Goal: Transaction & Acquisition: Purchase product/service

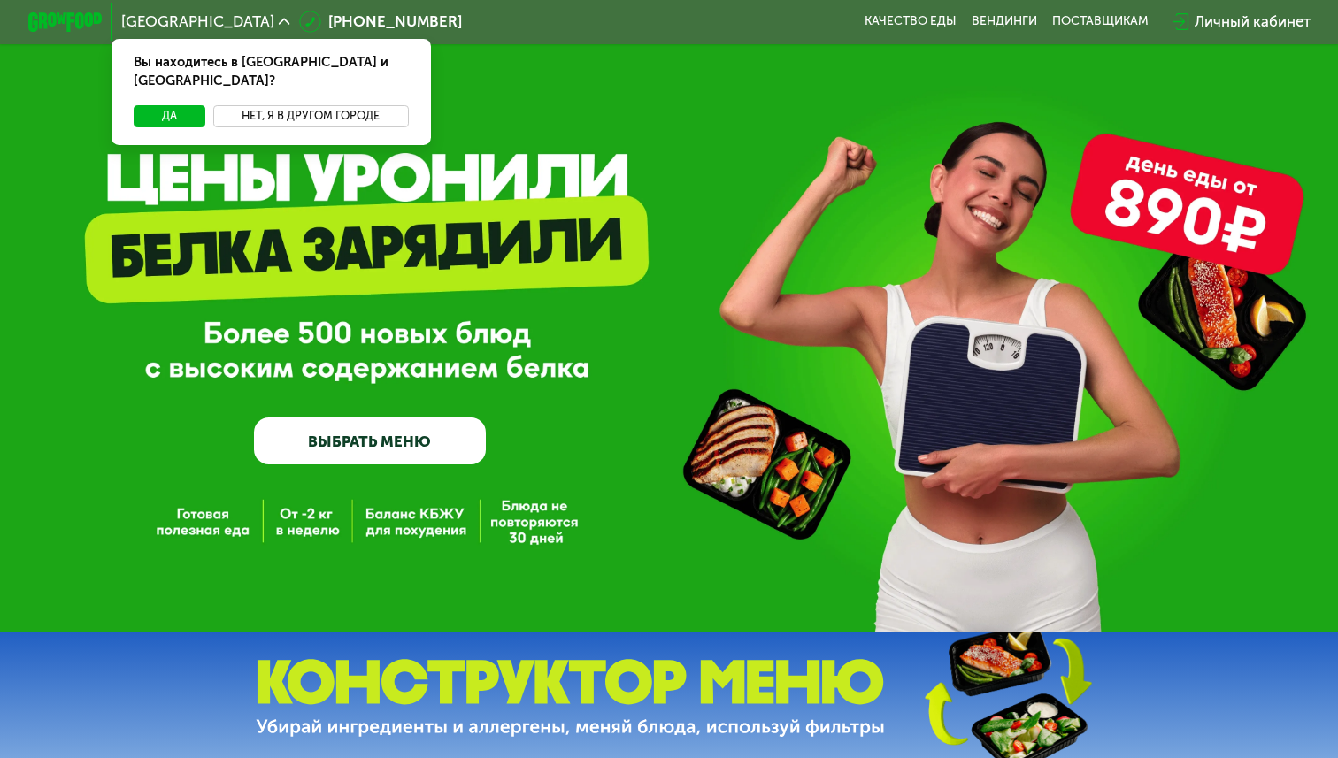
click at [273, 105] on button "Нет, я в другом городе" at bounding box center [311, 116] width 196 height 22
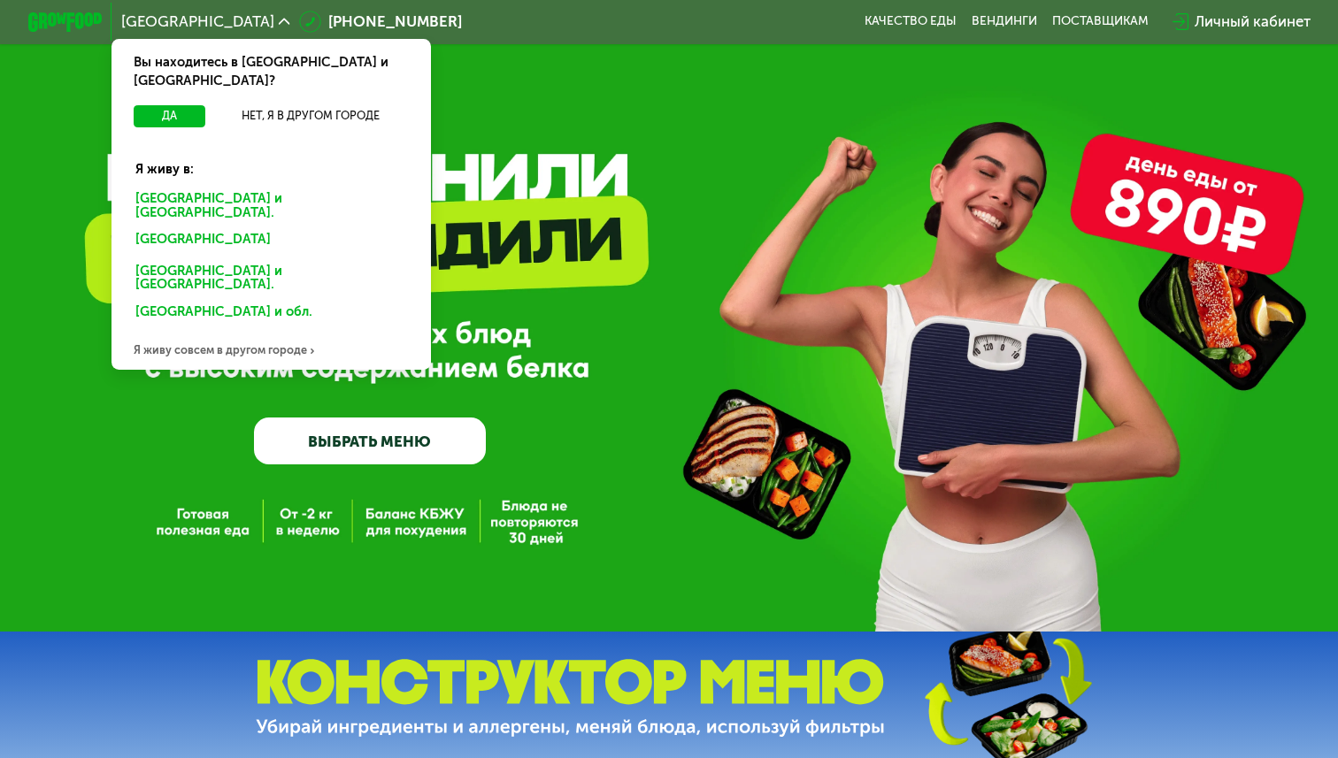
click at [260, 227] on div "[GEOGRAPHIC_DATA] и [GEOGRAPHIC_DATA]." at bounding box center [268, 242] width 290 height 30
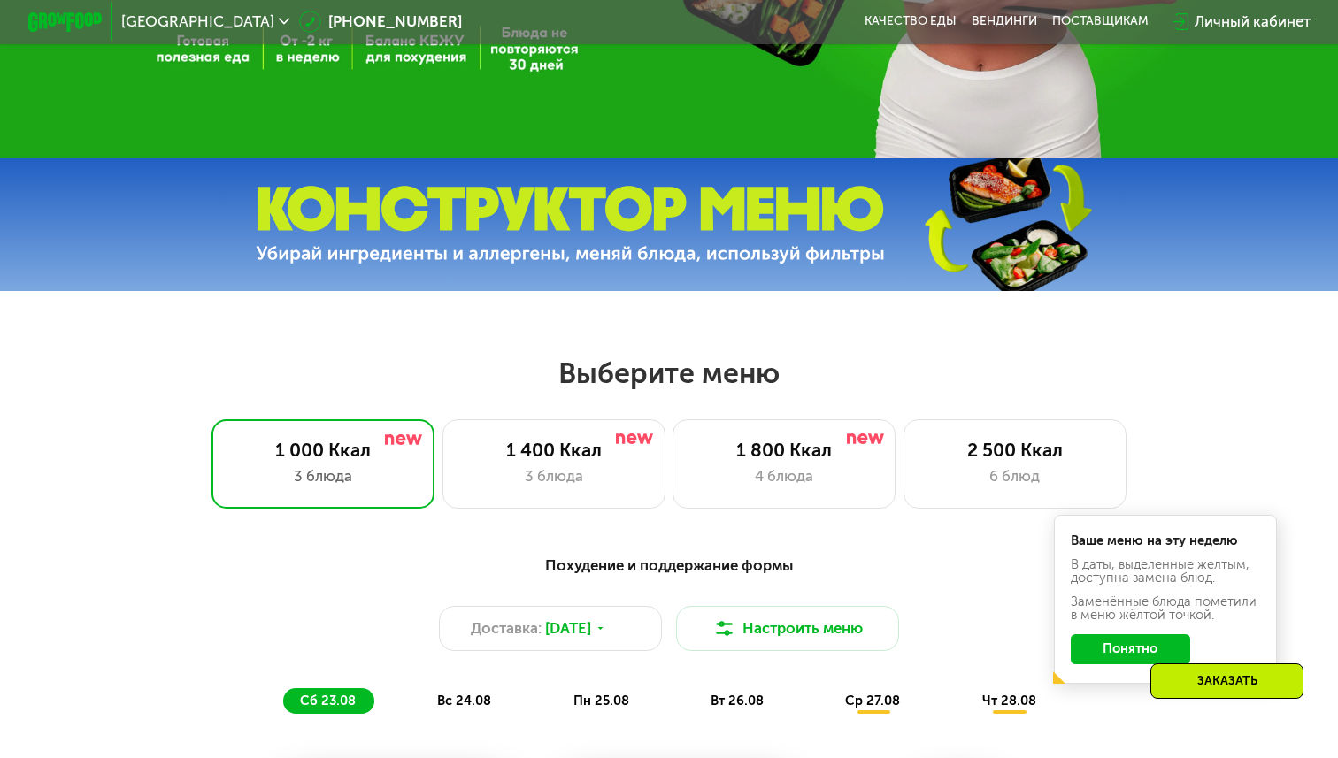
scroll to position [511, 0]
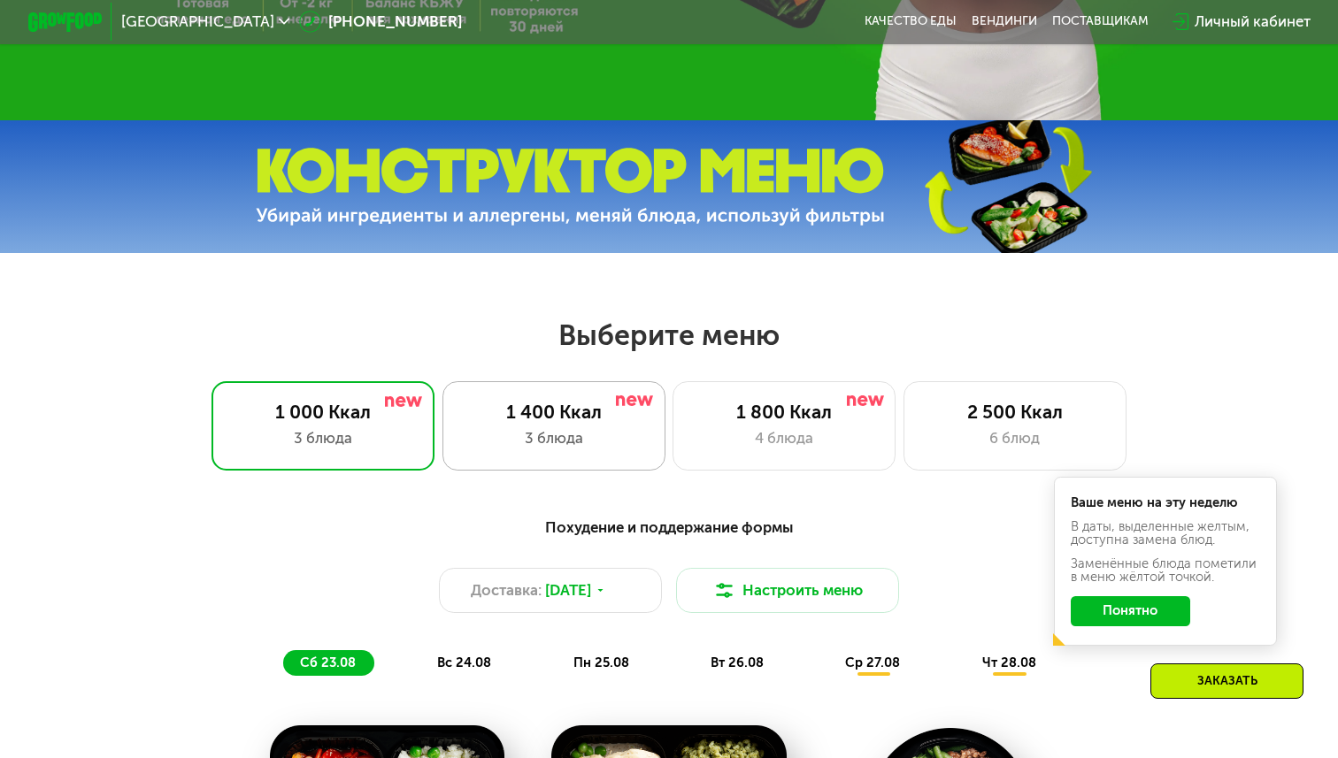
click at [602, 433] on div "3 блюда" at bounding box center [554, 438] width 184 height 22
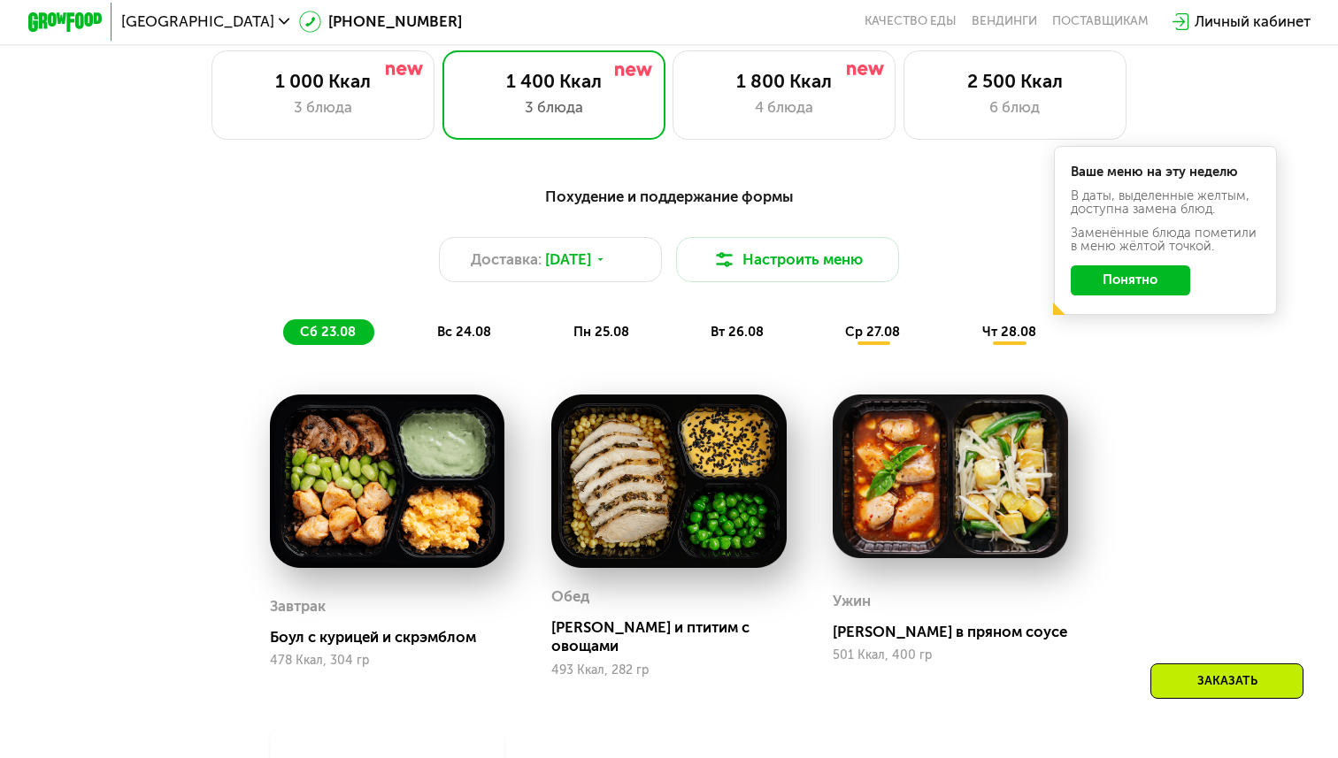
scroll to position [832, 0]
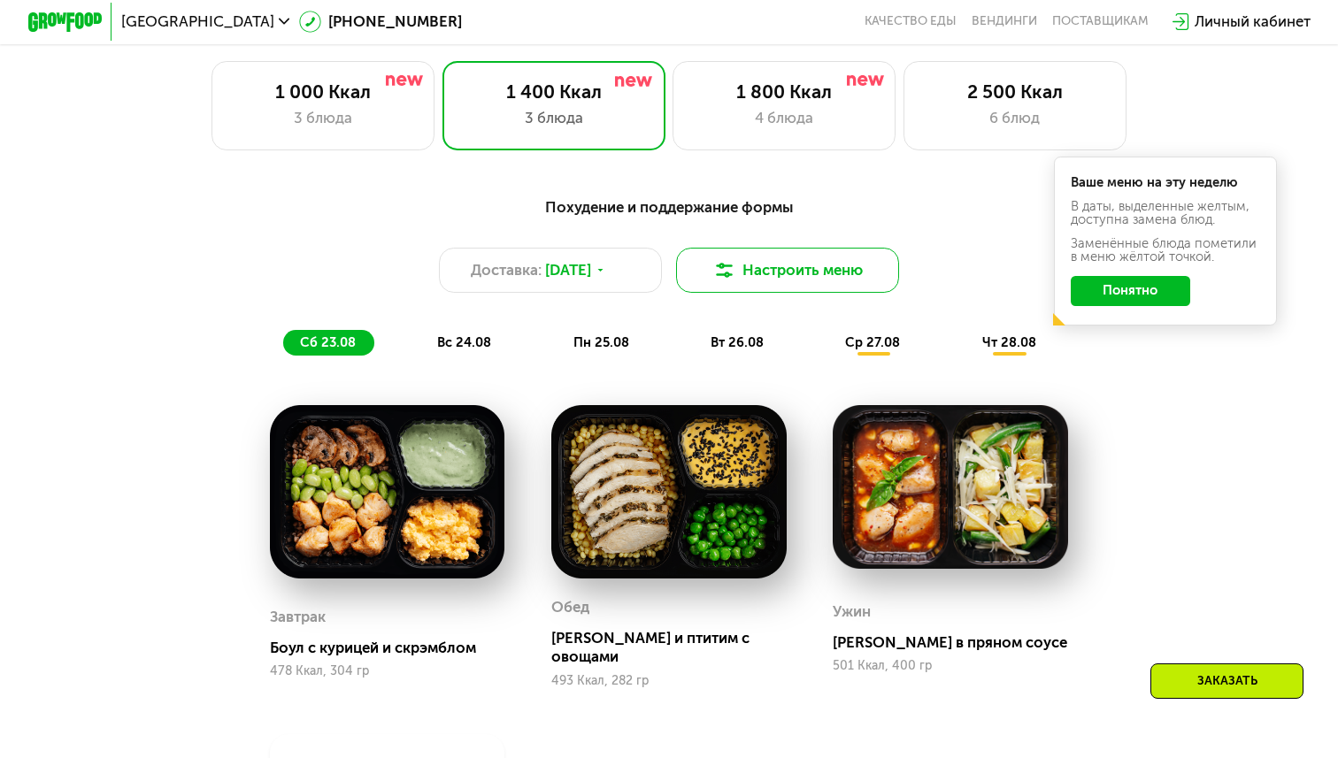
click at [802, 281] on button "Настроить меню" at bounding box center [787, 270] width 223 height 44
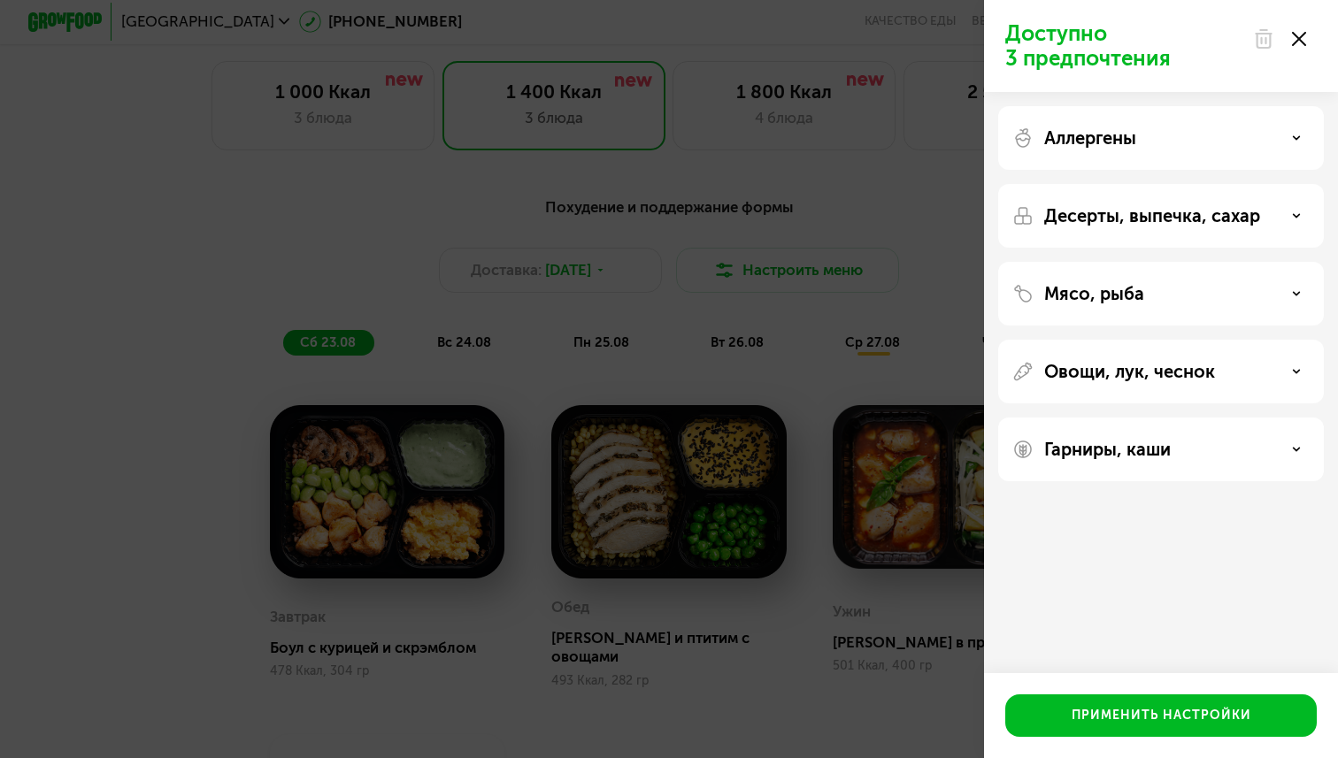
click at [1130, 262] on div "Десерты, выпечка, сахар" at bounding box center [1161, 294] width 326 height 64
click at [1128, 216] on p "Десерты, выпечка, сахар" at bounding box center [1152, 215] width 216 height 21
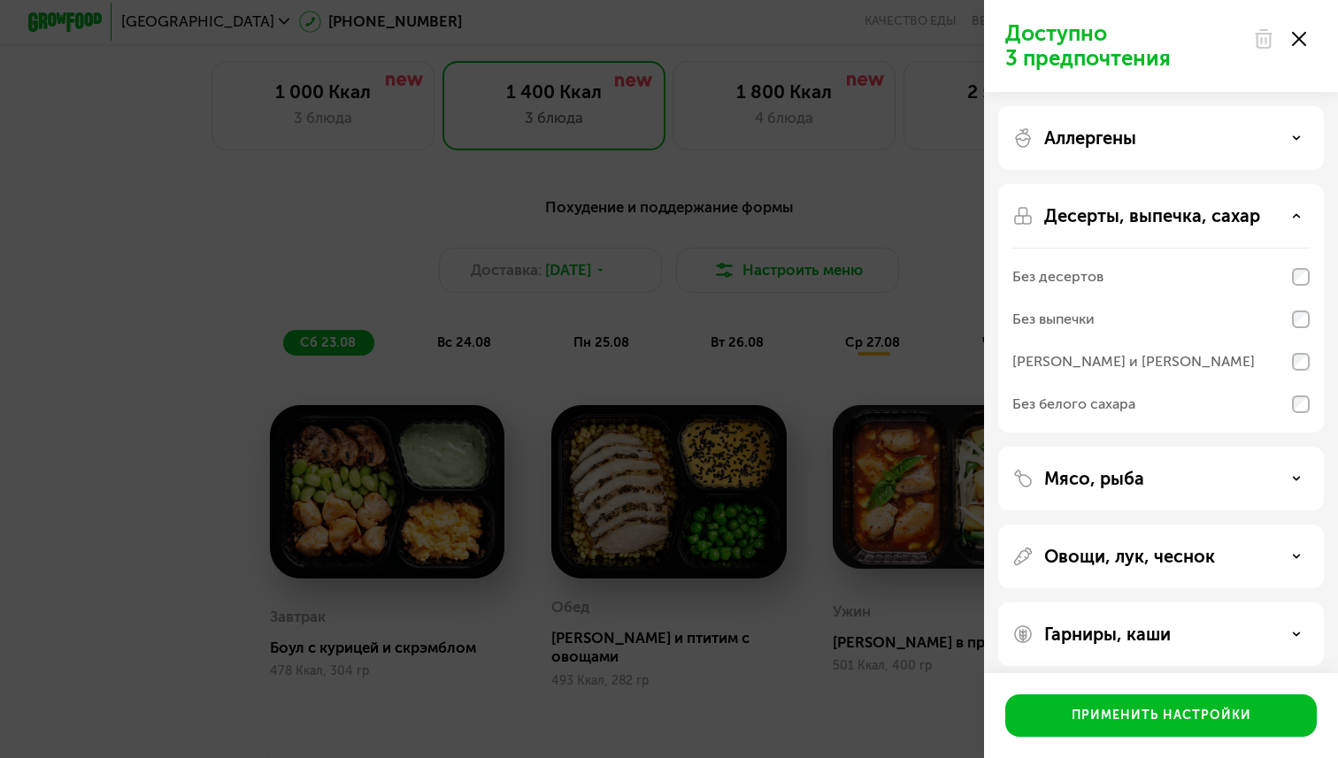
click at [1147, 212] on p "Десерты, выпечка, сахар" at bounding box center [1152, 215] width 216 height 21
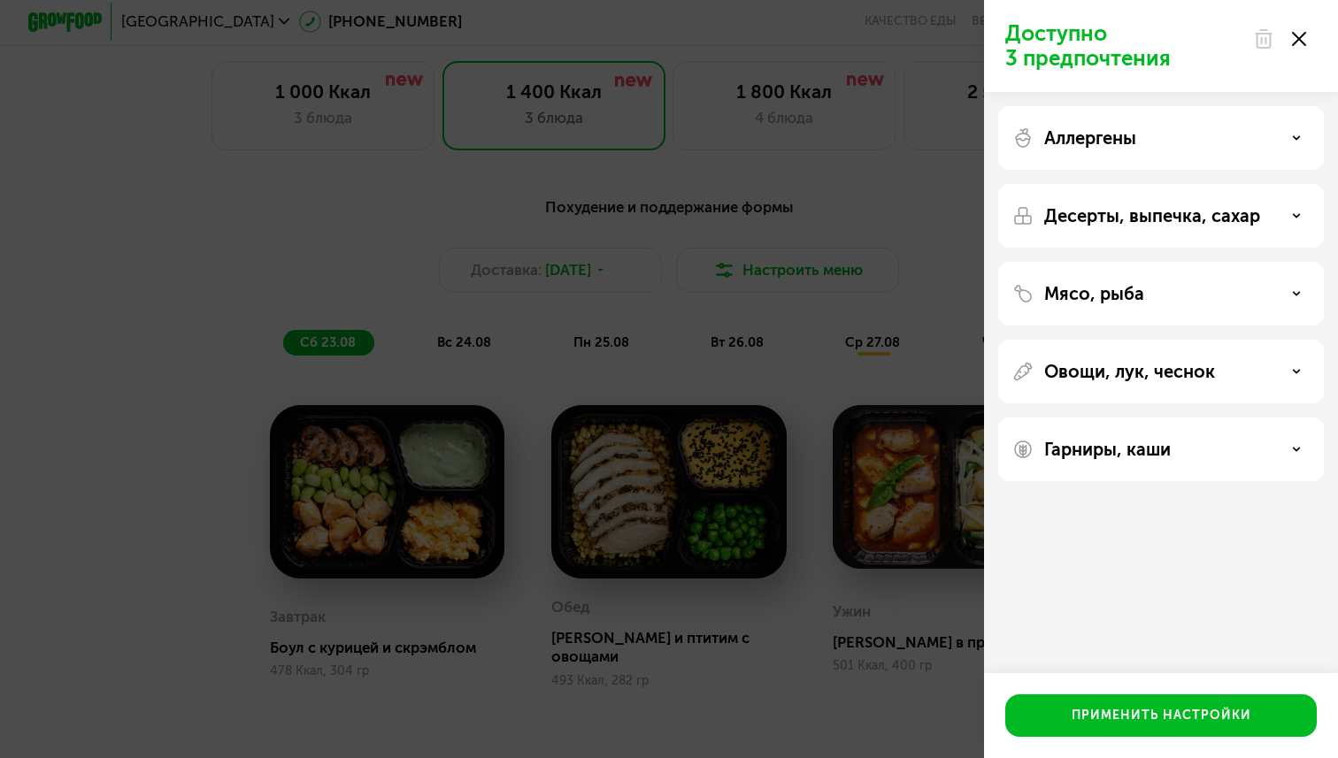
click at [1147, 212] on p "Десерты, выпечка, сахар" at bounding box center [1152, 215] width 216 height 21
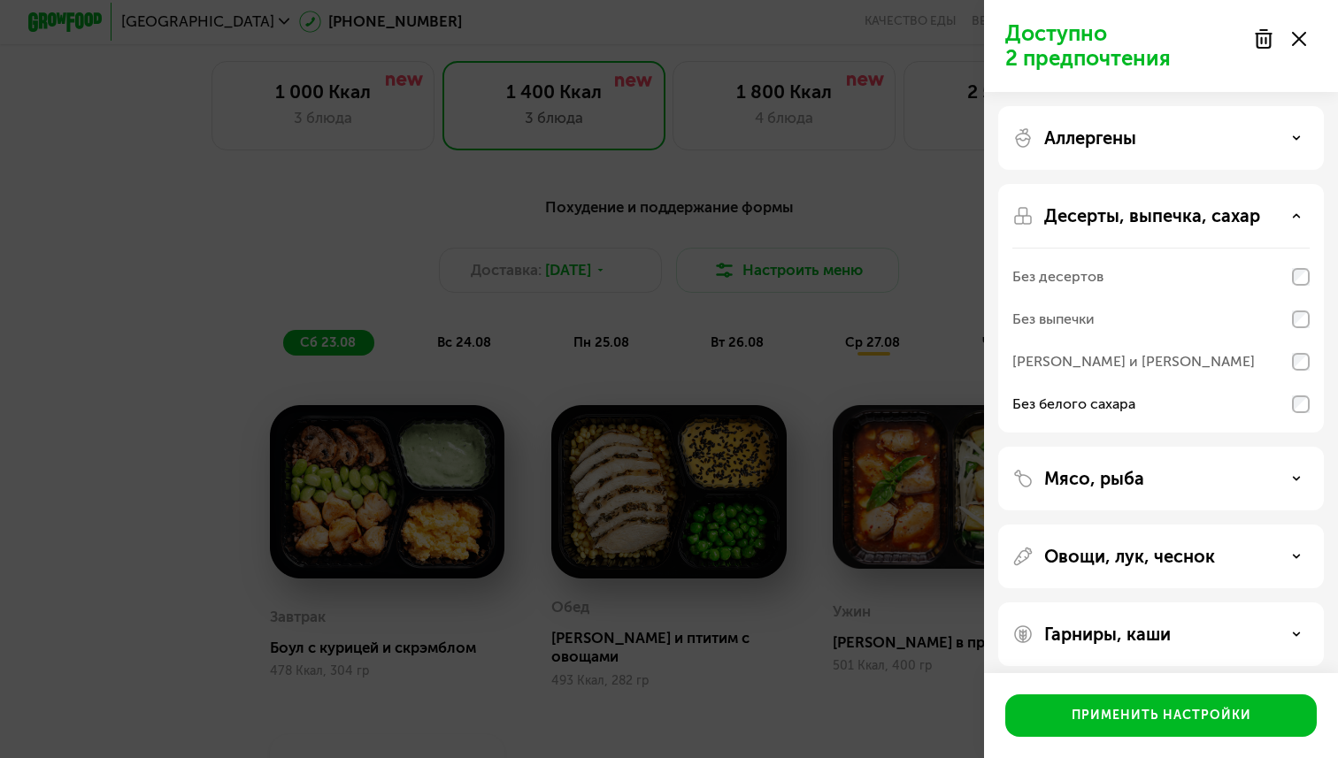
click at [1303, 135] on div "Аллергены" at bounding box center [1160, 137] width 297 height 21
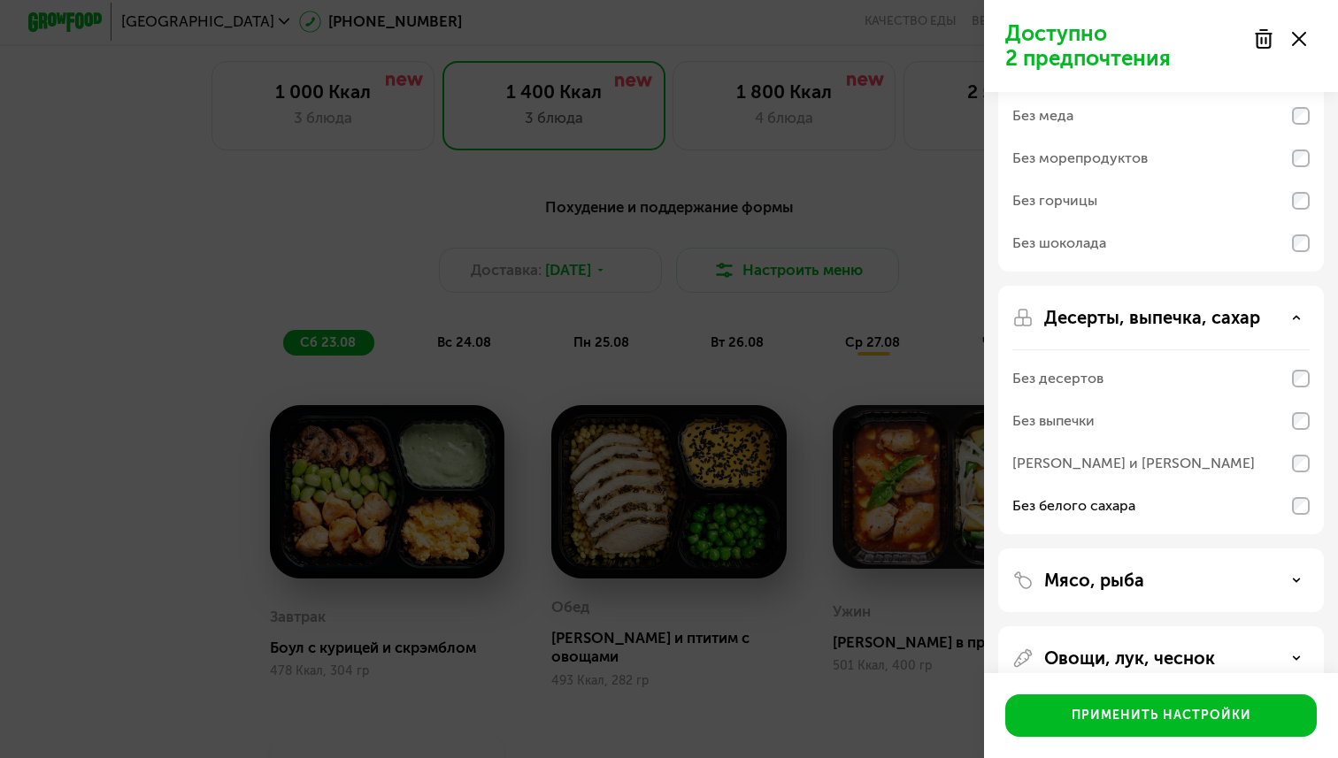
scroll to position [281, 0]
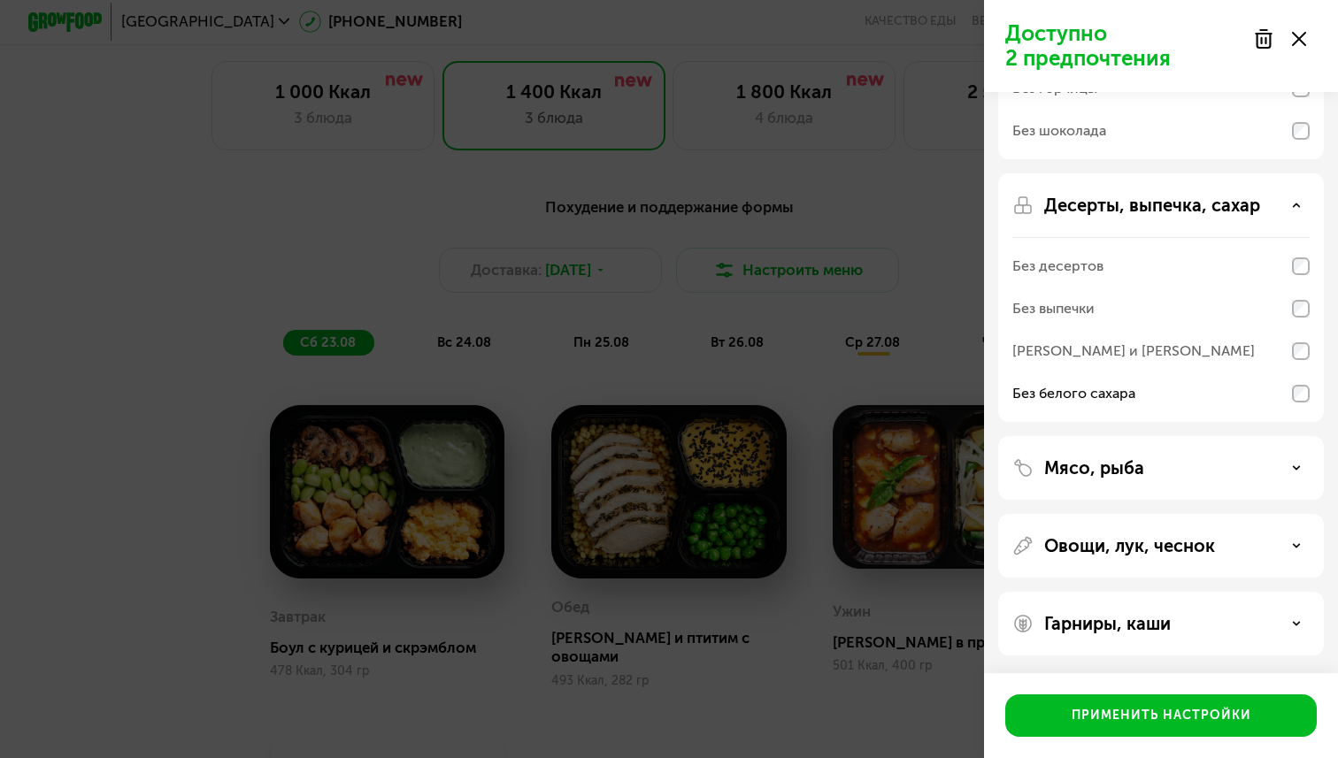
click at [1282, 475] on div "Мясо, рыба" at bounding box center [1160, 468] width 297 height 21
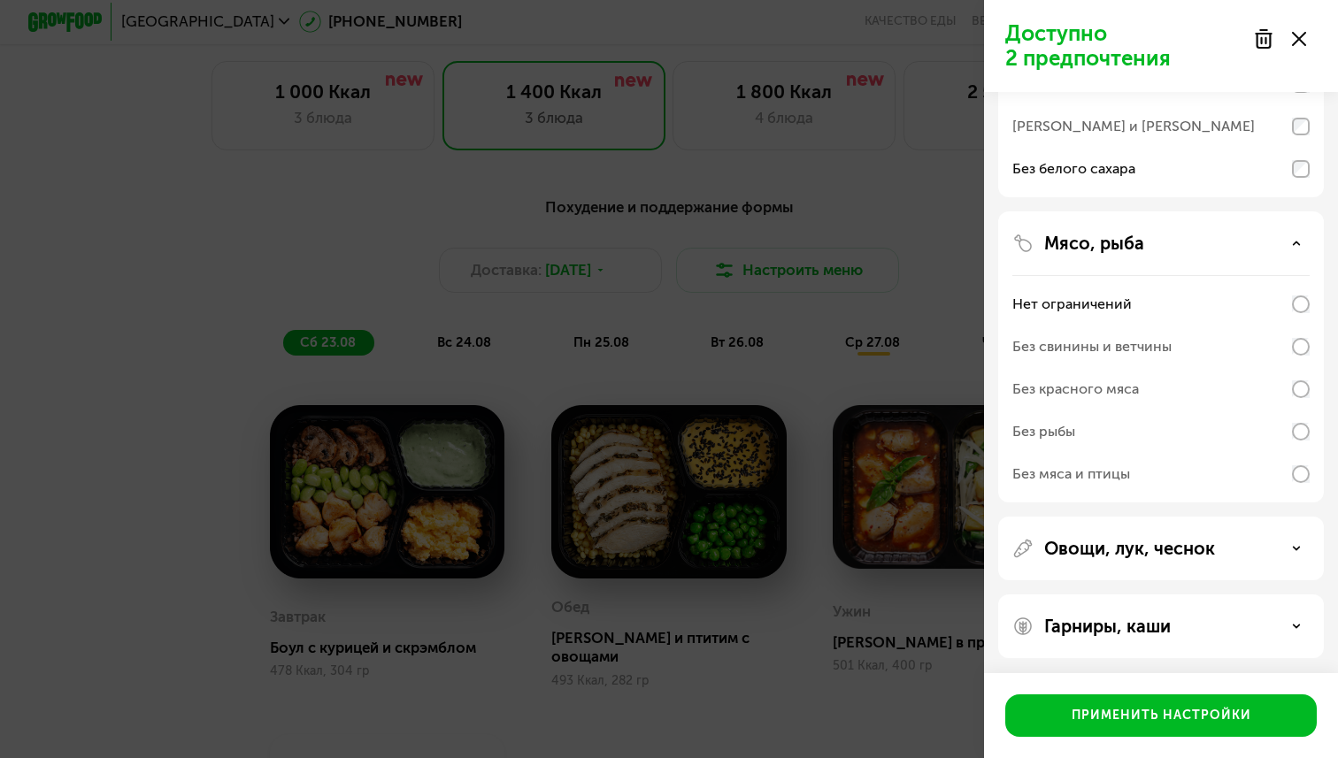
scroll to position [508, 0]
click at [1306, 556] on div "Овощи, лук, чеснок" at bounding box center [1160, 545] width 297 height 21
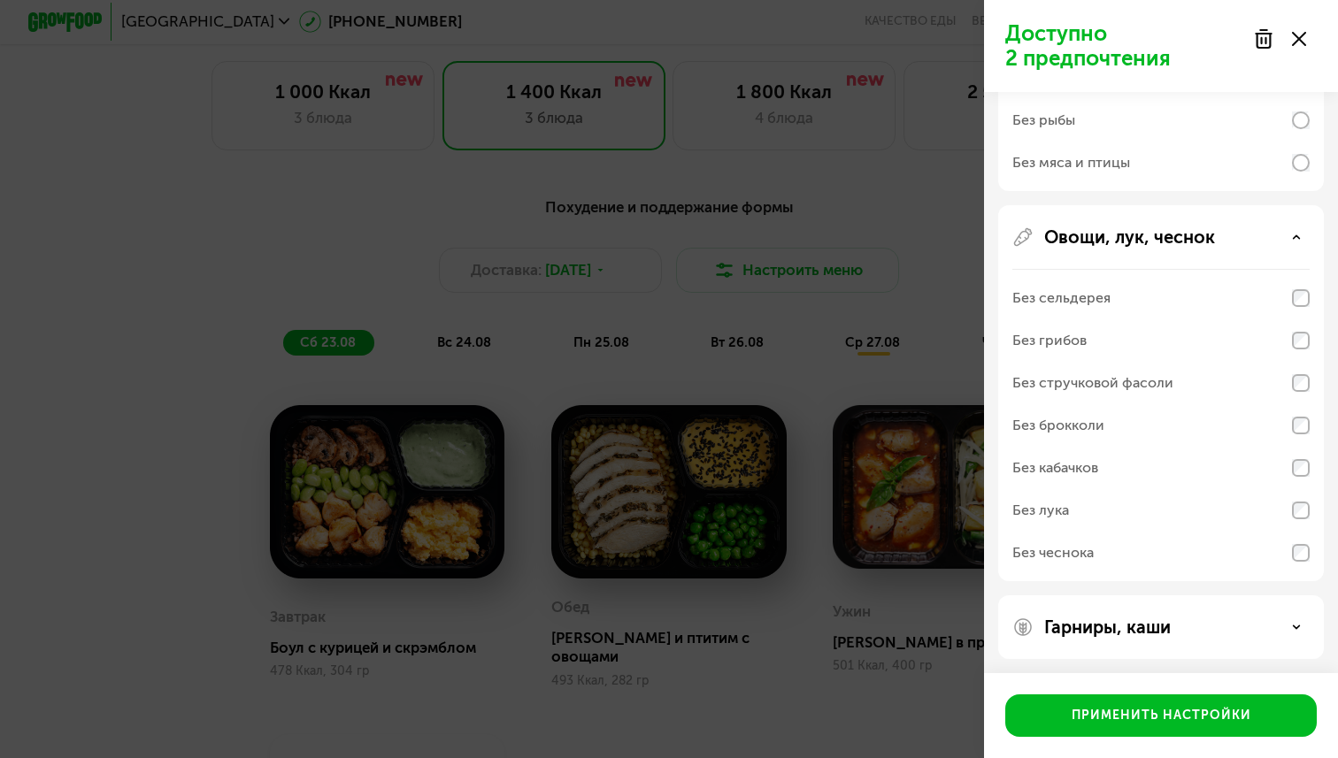
scroll to position [820, 0]
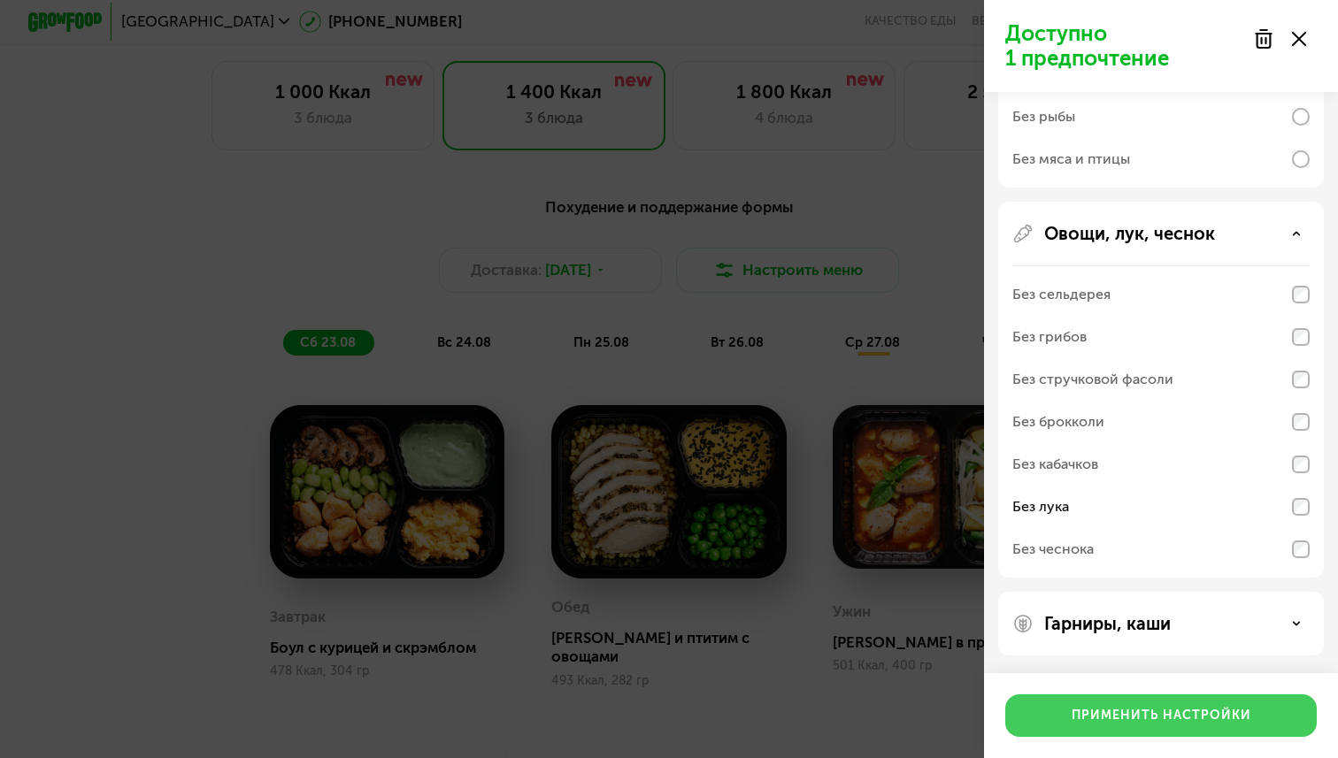
click at [1256, 709] on button "Применить настройки" at bounding box center [1161, 716] width 312 height 42
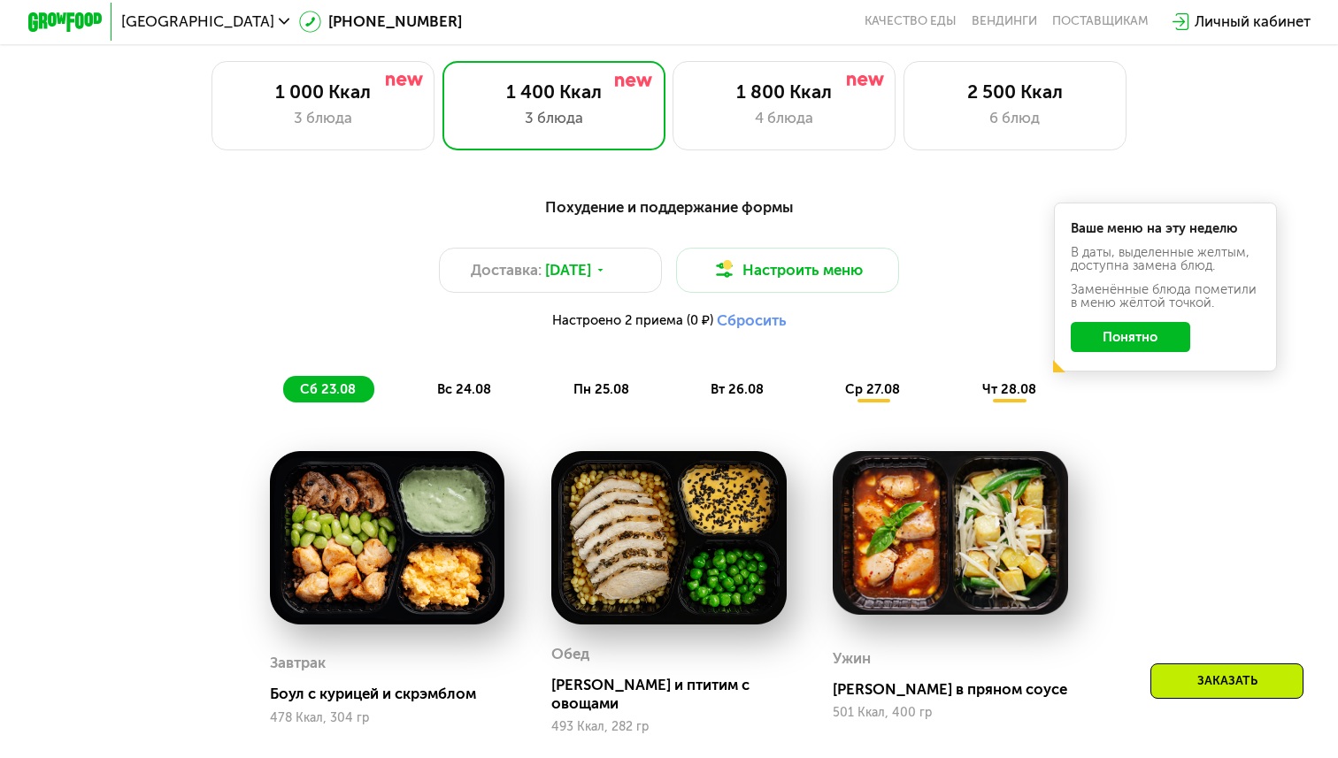
click at [1142, 342] on button "Понятно" at bounding box center [1131, 337] width 120 height 30
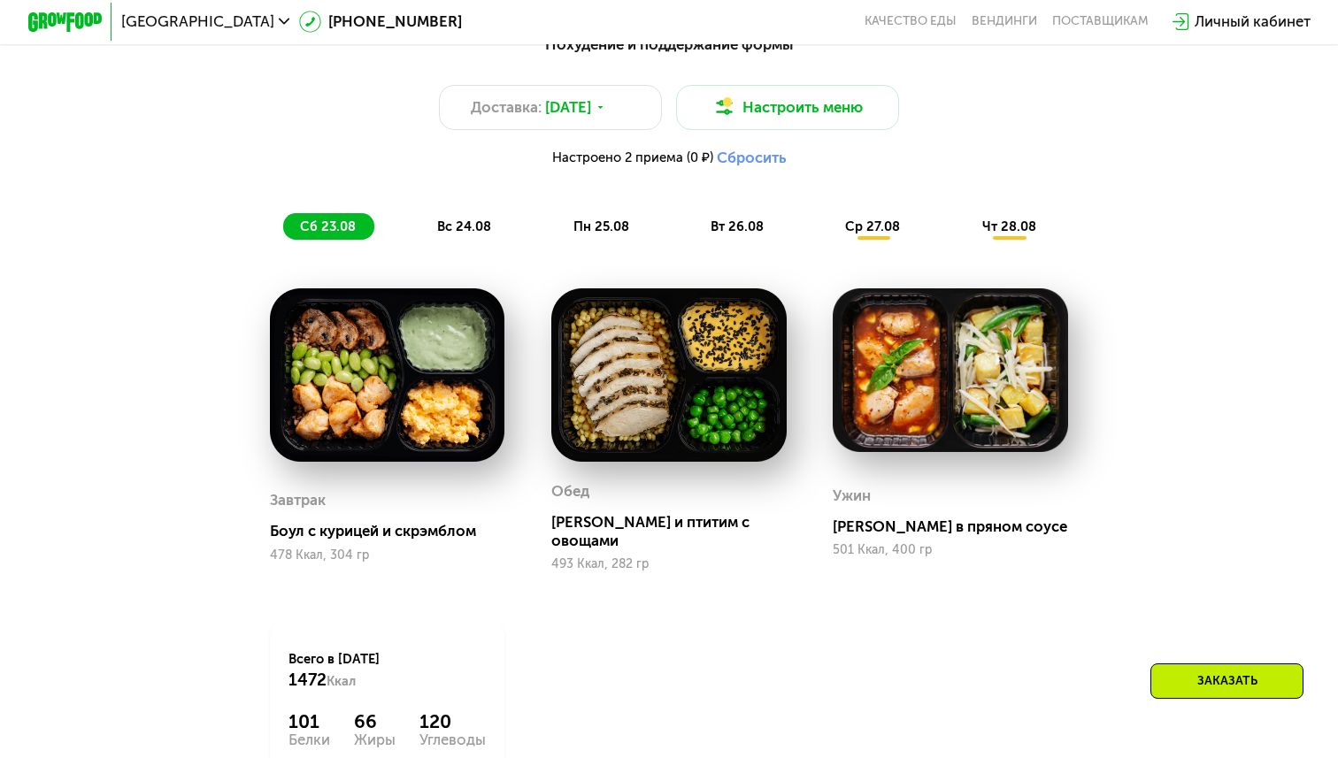
scroll to position [1010, 0]
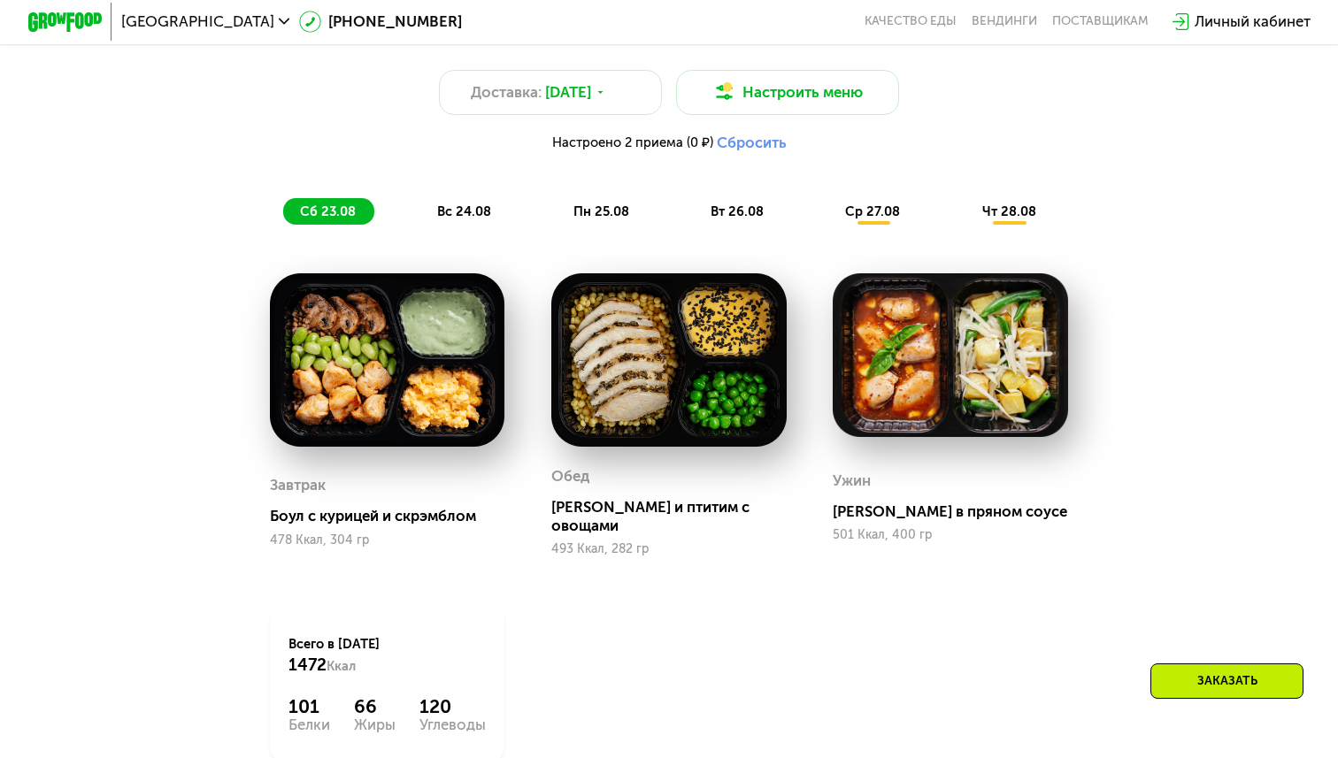
click at [1162, 422] on div "Похудение и поддержание формы Доставка: [DATE] Настроить меню Настроено 2 прием…" at bounding box center [668, 423] width 1145 height 835
click at [458, 211] on span "вс 24.08" at bounding box center [464, 212] width 54 height 16
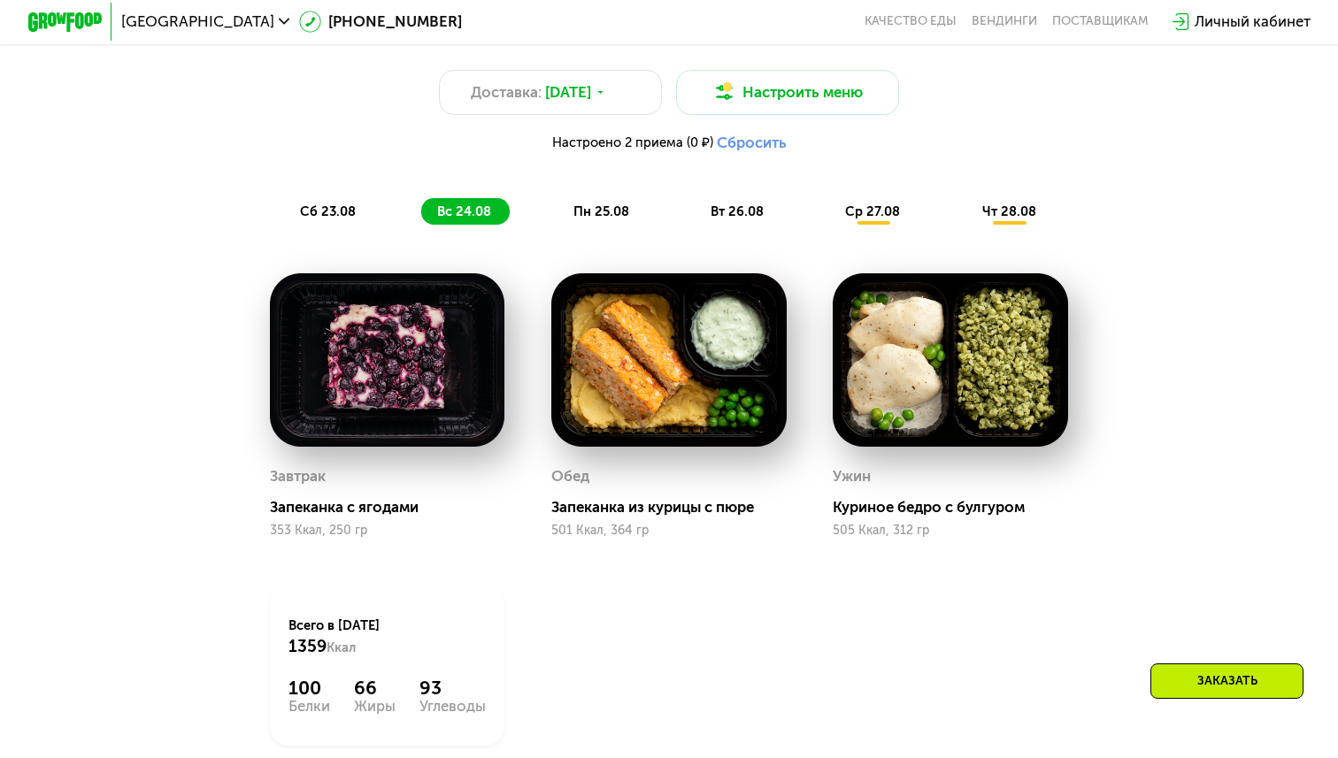
click at [596, 206] on span "пн 25.08" at bounding box center [601, 212] width 56 height 16
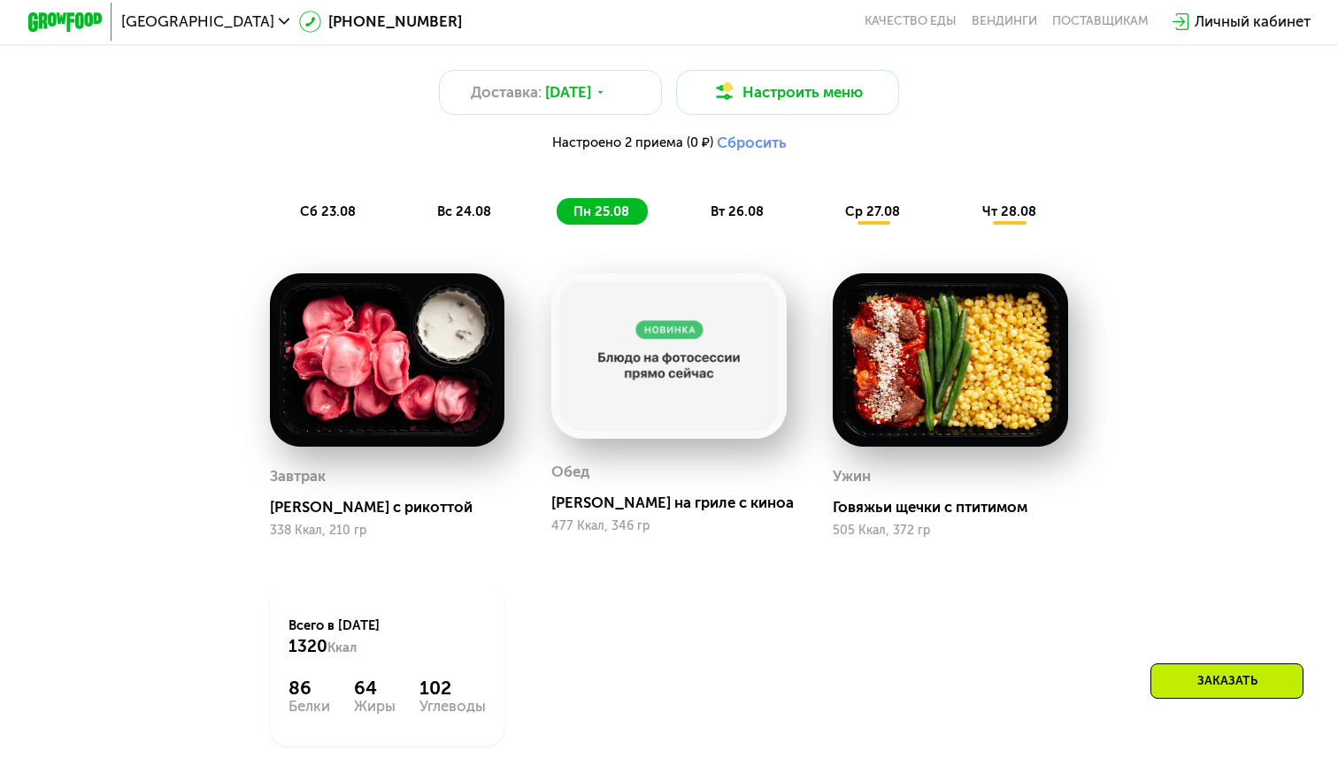
click at [722, 206] on span "вт 26.08" at bounding box center [737, 212] width 53 height 16
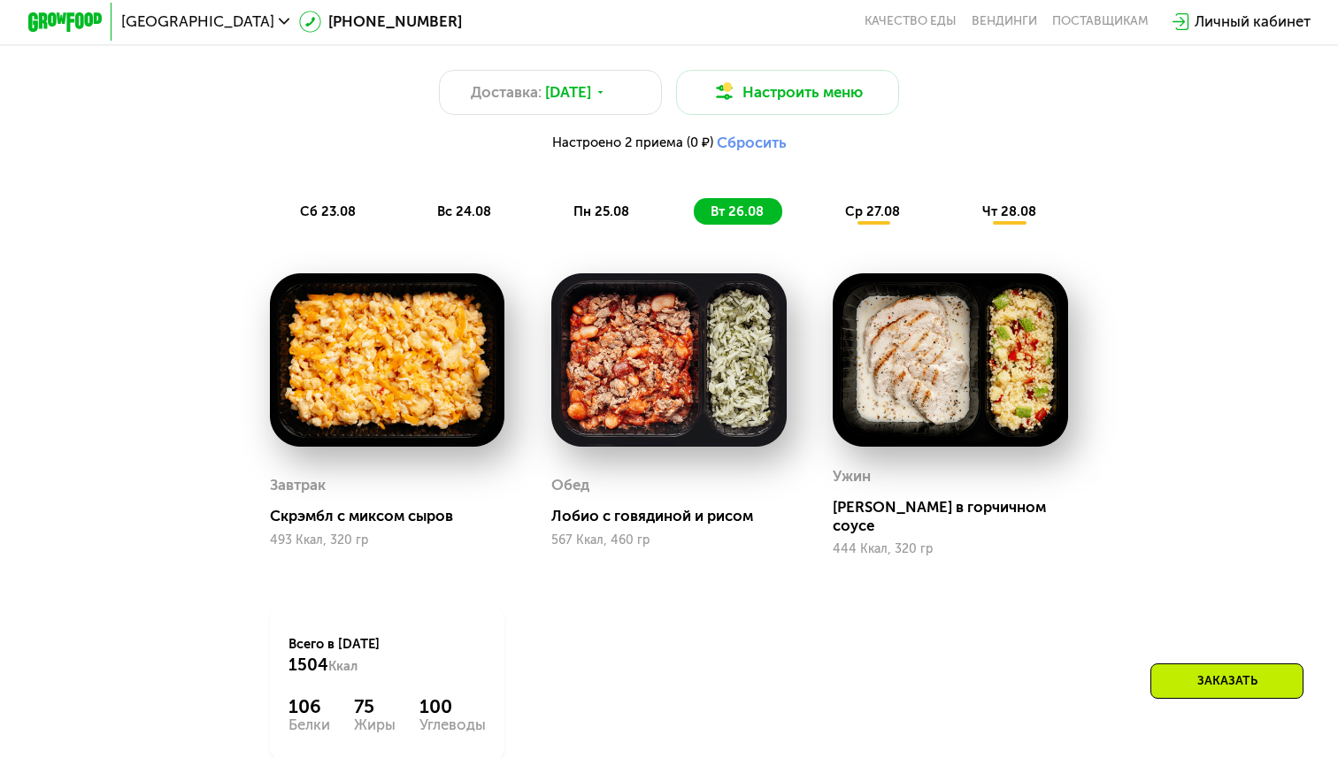
click at [879, 206] on span "ср 27.08" at bounding box center [872, 212] width 55 height 16
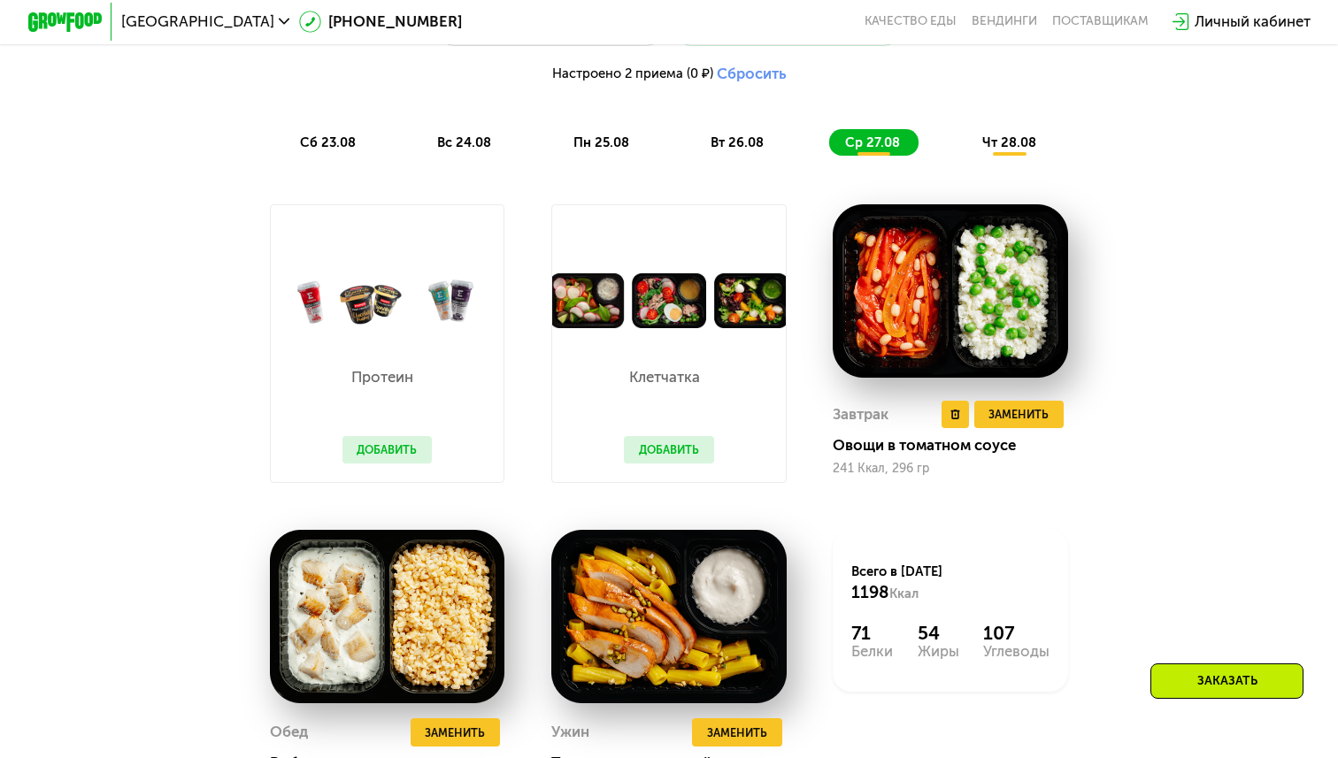
scroll to position [1078, 0]
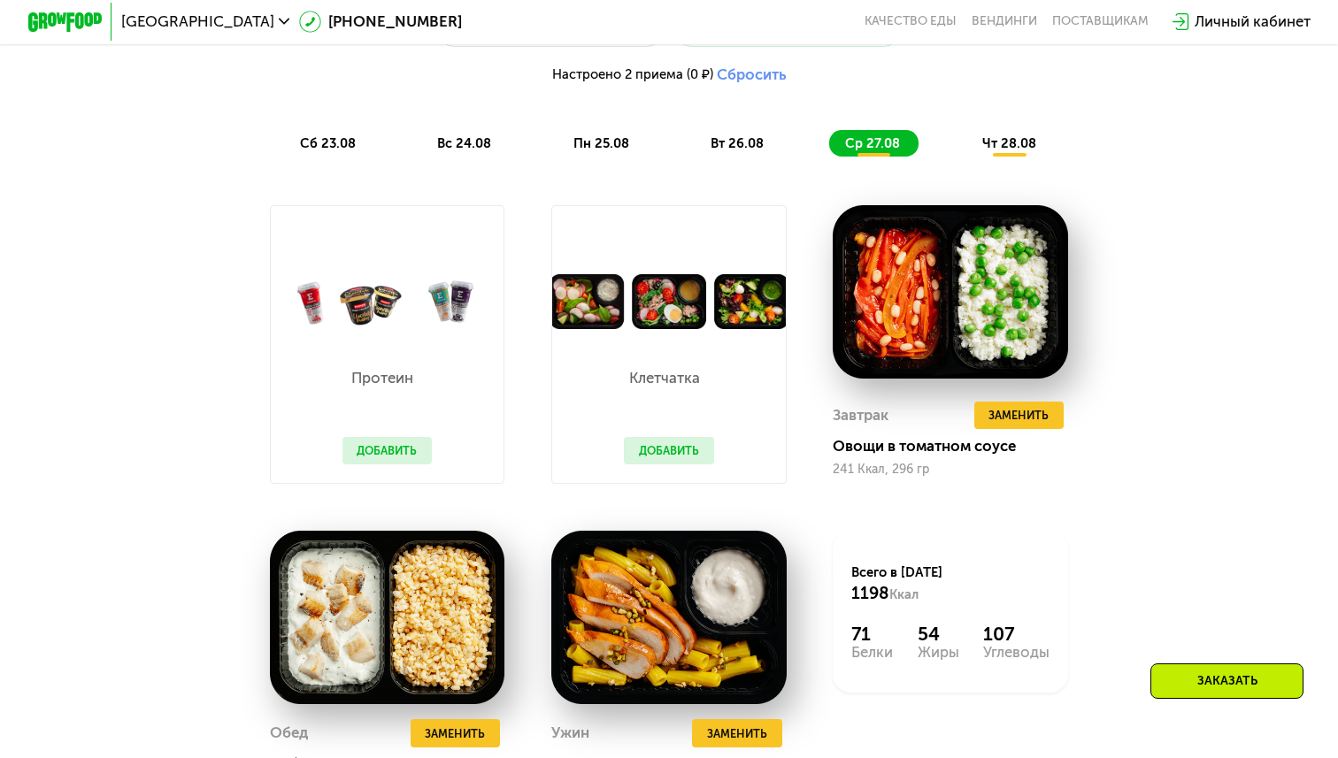
click at [414, 403] on div "Протеин Добавить" at bounding box center [387, 406] width 127 height 154
click at [411, 442] on button "Добавить" at bounding box center [387, 451] width 90 height 28
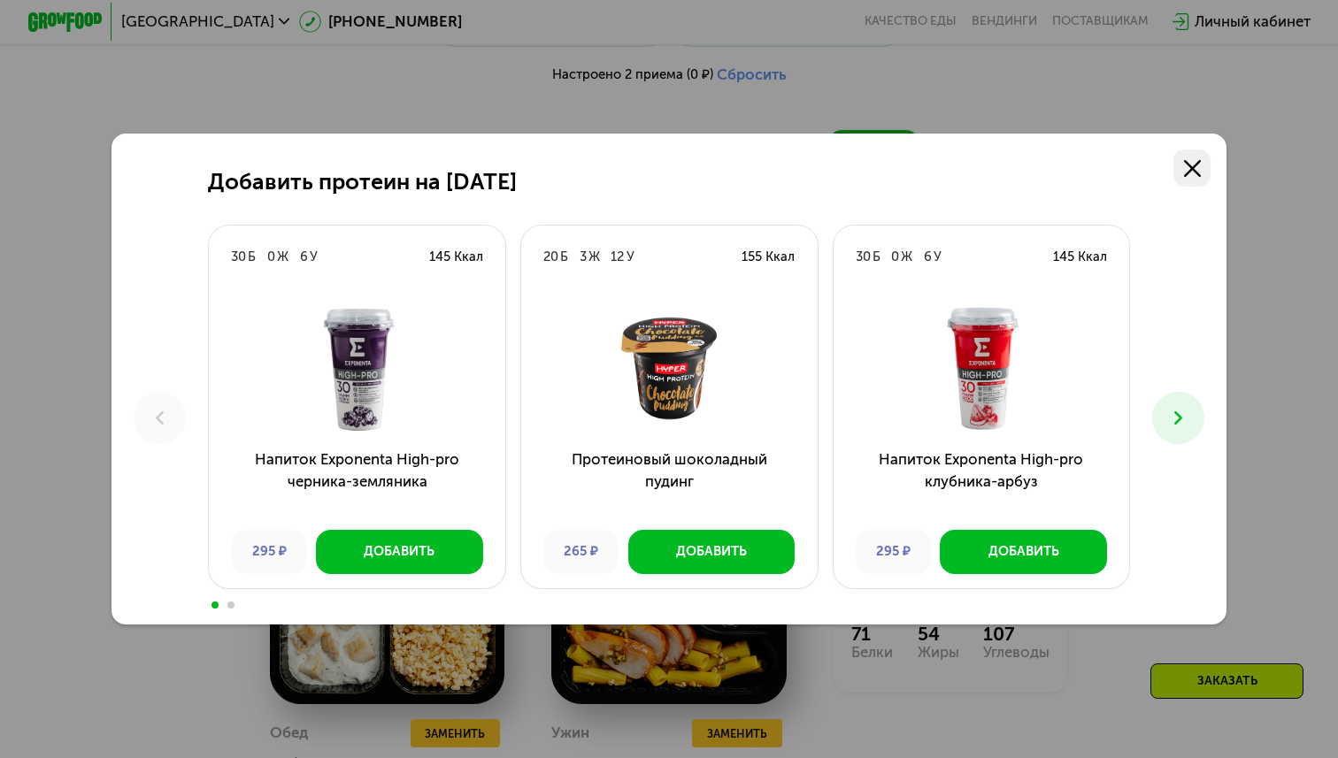
click at [1194, 178] on link at bounding box center [1191, 168] width 37 height 37
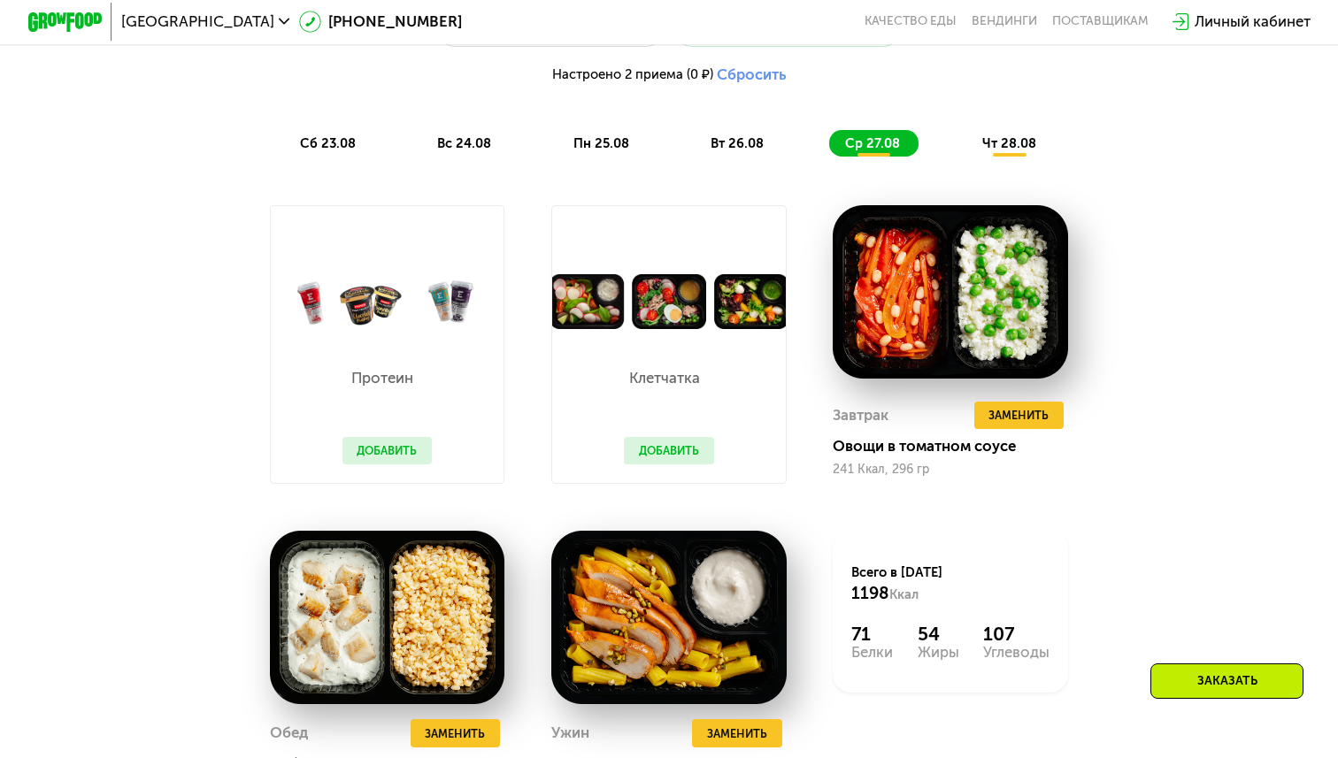
click at [692, 450] on button "Добавить" at bounding box center [669, 451] width 90 height 28
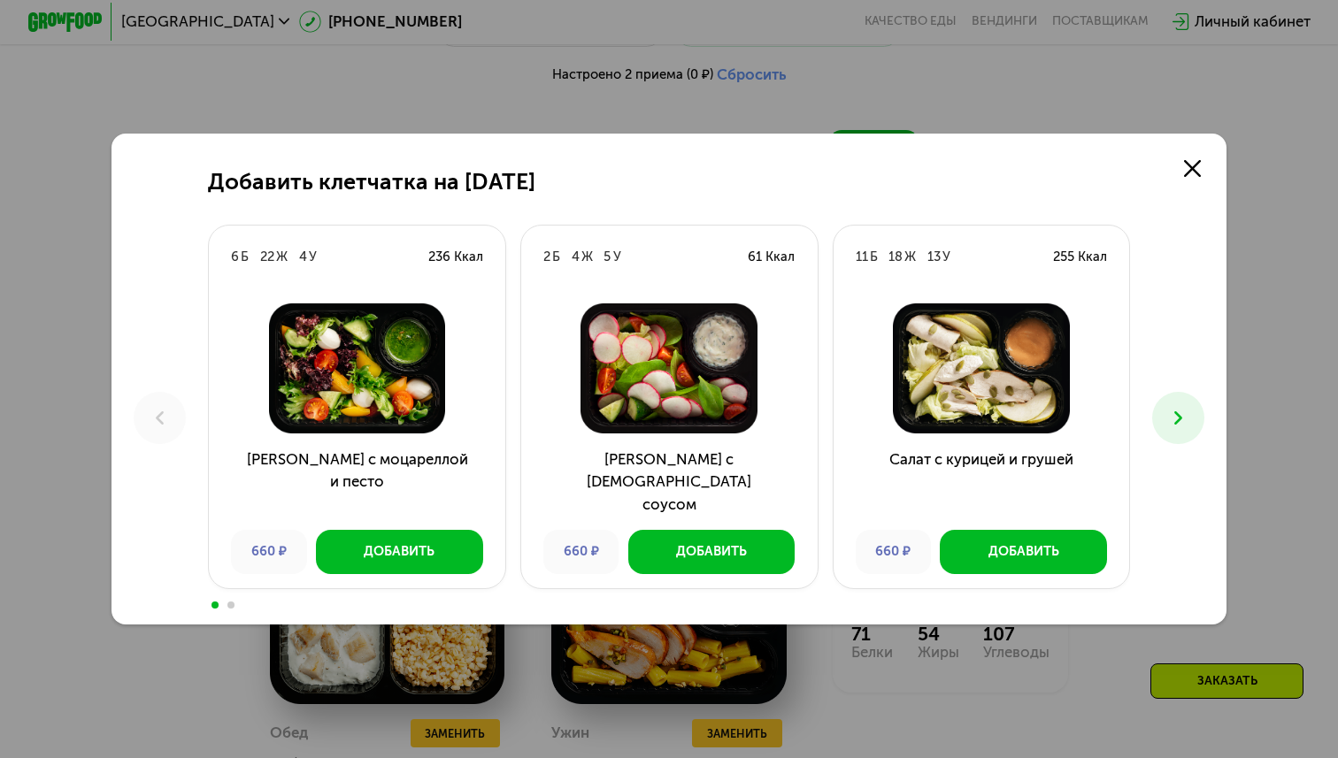
click at [1161, 167] on div "Добавить клетчатка на [DATE] 6 Б 22 Ж 4 У 236 Ккал Салат с моцареллой и песто 6…" at bounding box center [669, 379] width 1115 height 490
click at [1186, 167] on icon at bounding box center [1192, 168] width 17 height 17
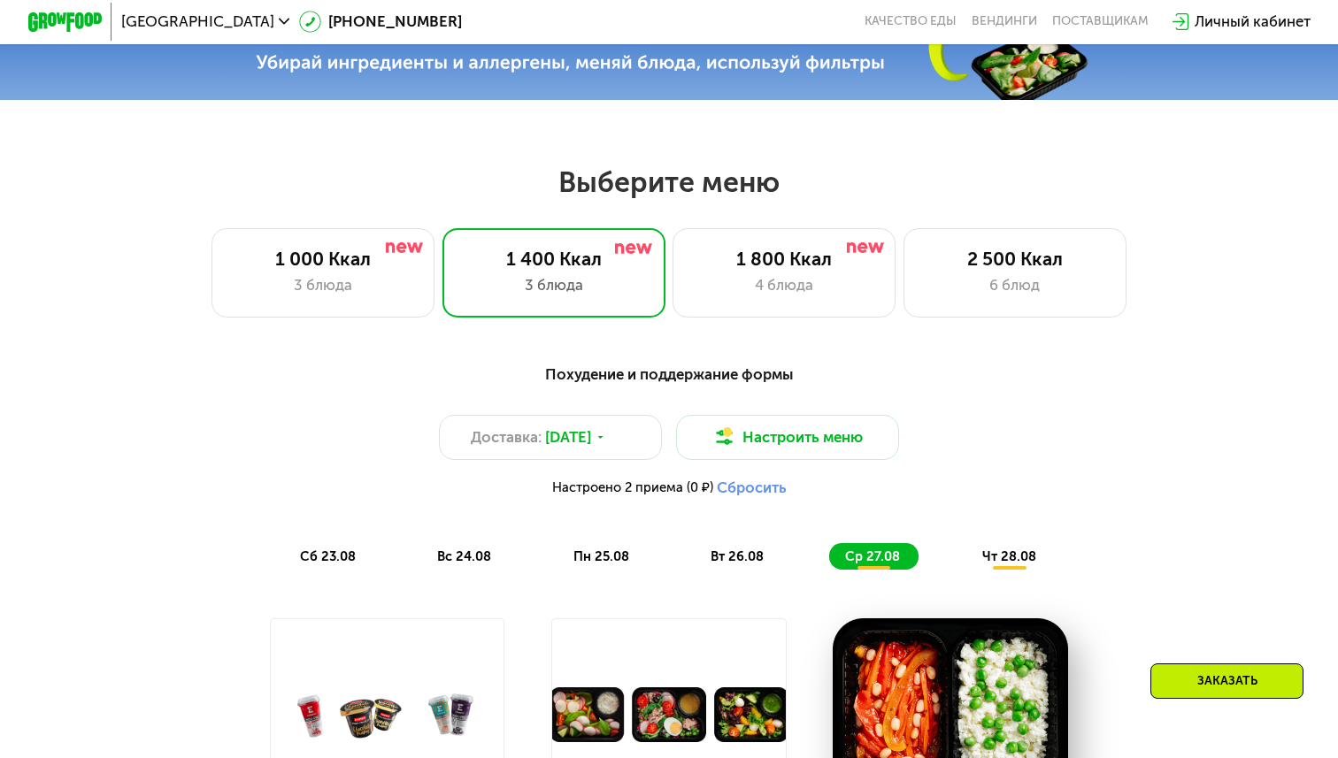
scroll to position [665, 0]
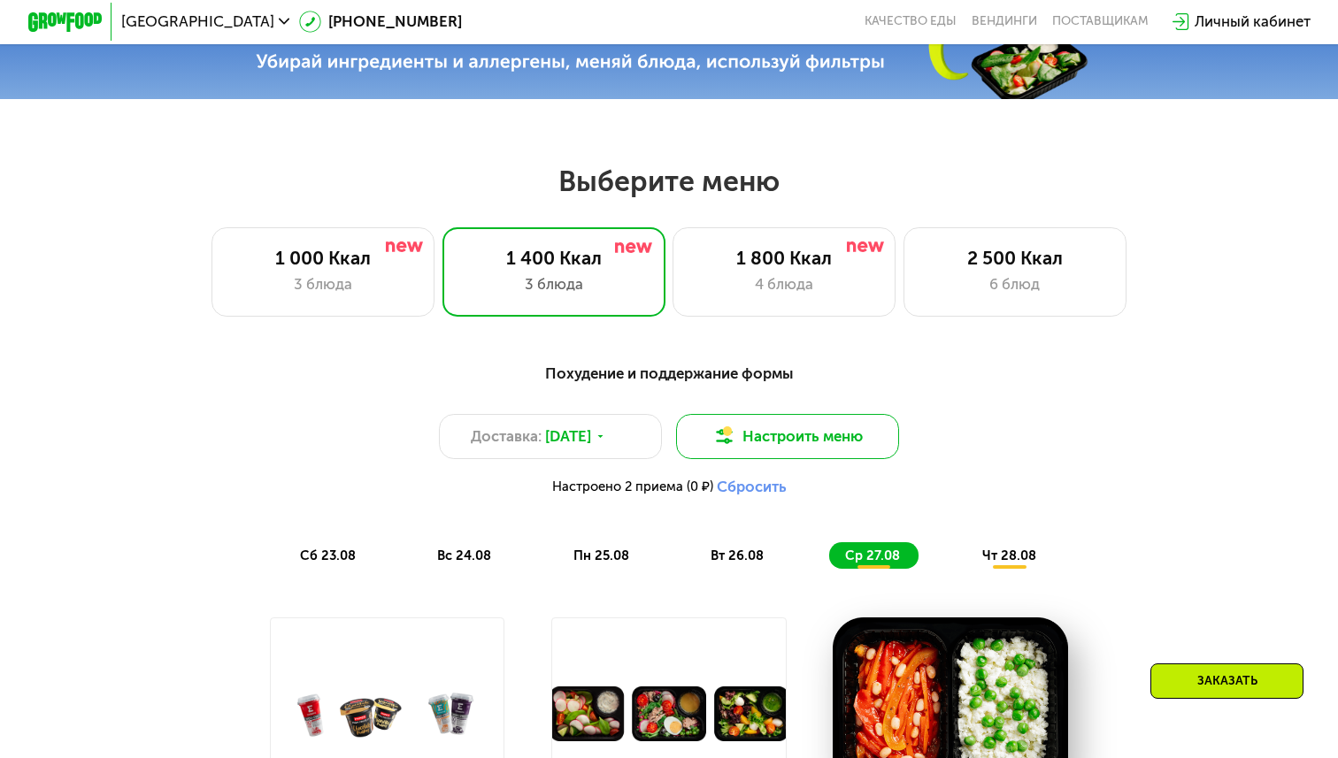
click at [801, 438] on button "Настроить меню" at bounding box center [787, 436] width 223 height 44
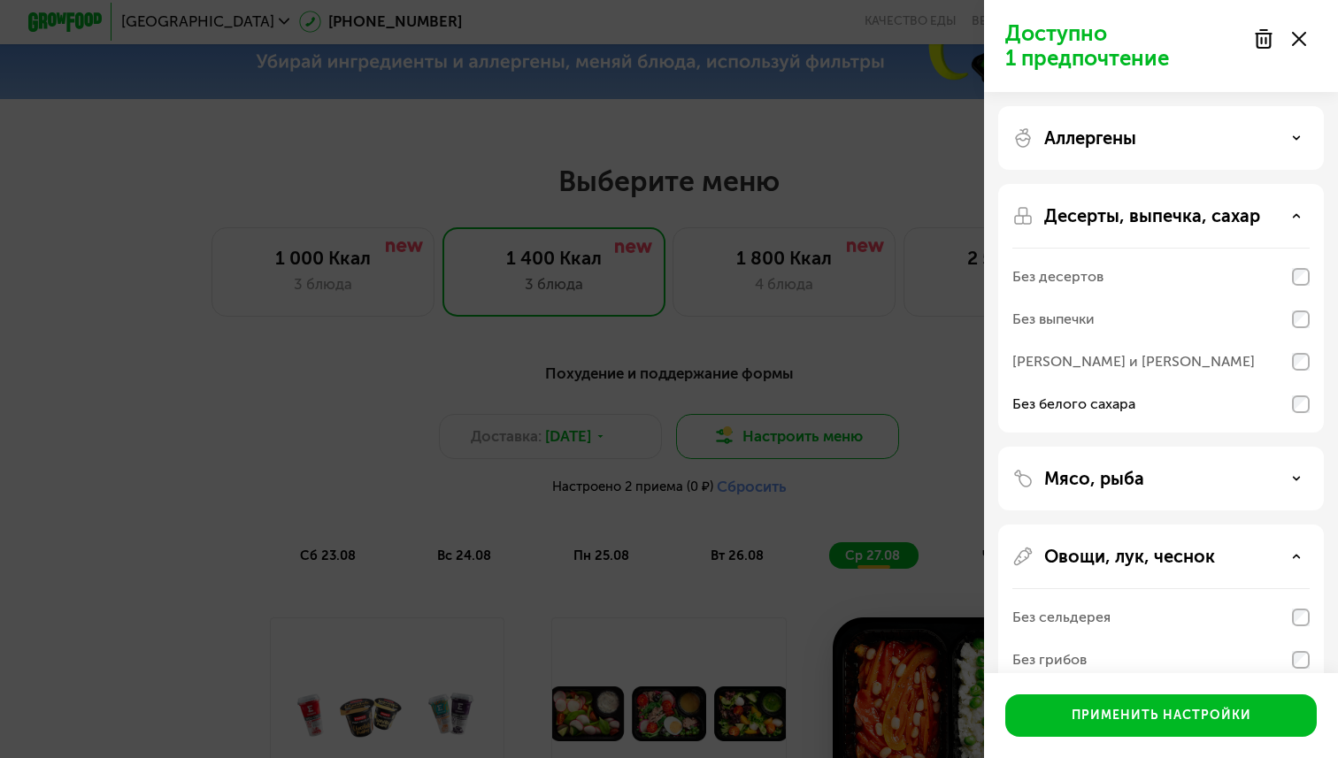
click at [801, 438] on div "Доступно 1 предпочтение Аллергены Десерты, выпечка, сахар Без десертов Без выпе…" at bounding box center [669, 379] width 1338 height 758
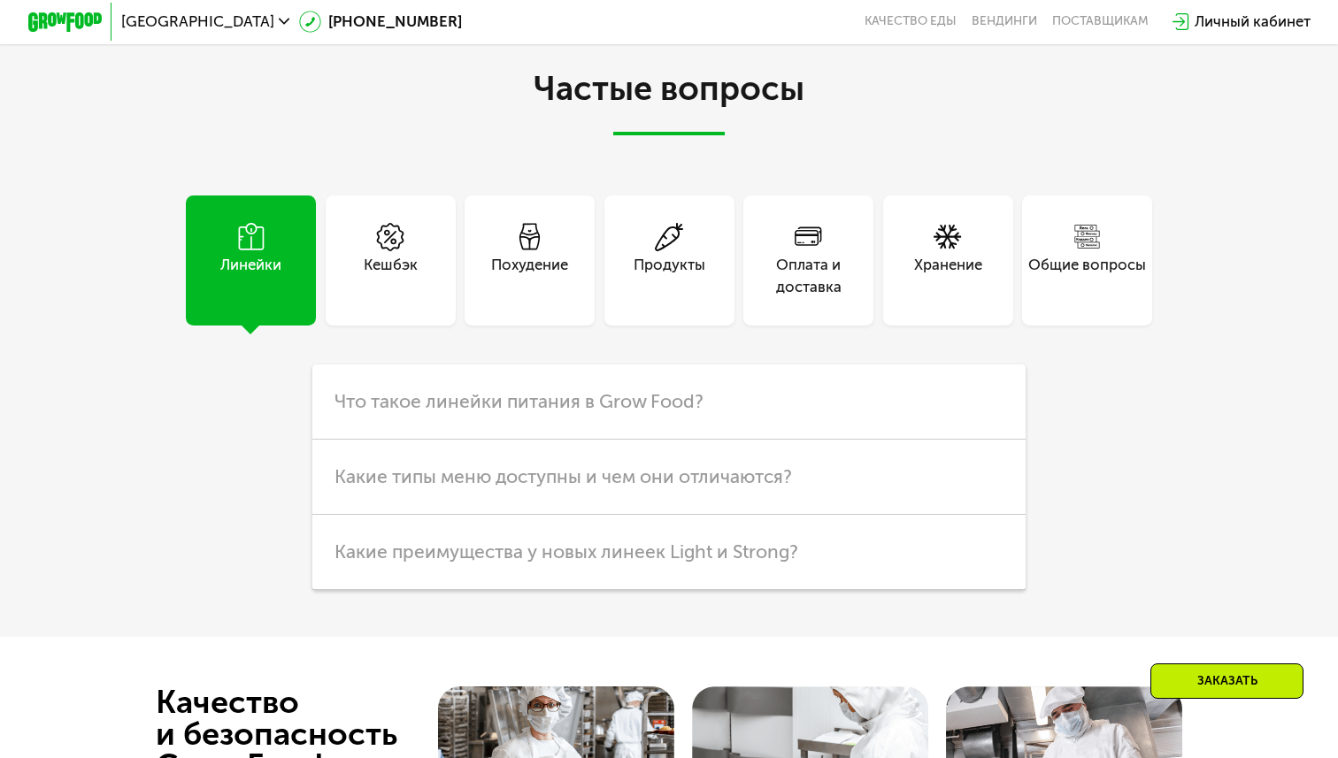
scroll to position [4596, 0]
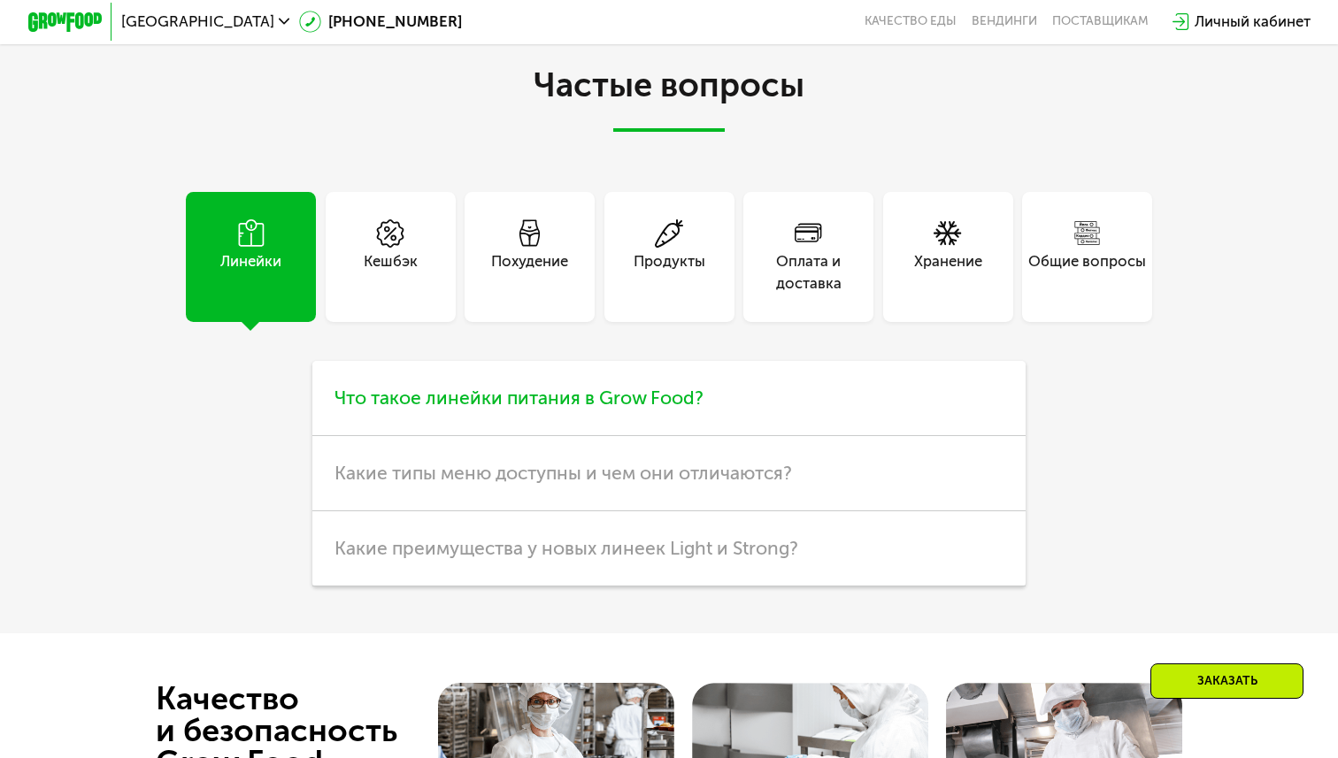
click at [801, 435] on h3 "Что такое линейки питания в Grow Food?" at bounding box center [668, 398] width 713 height 75
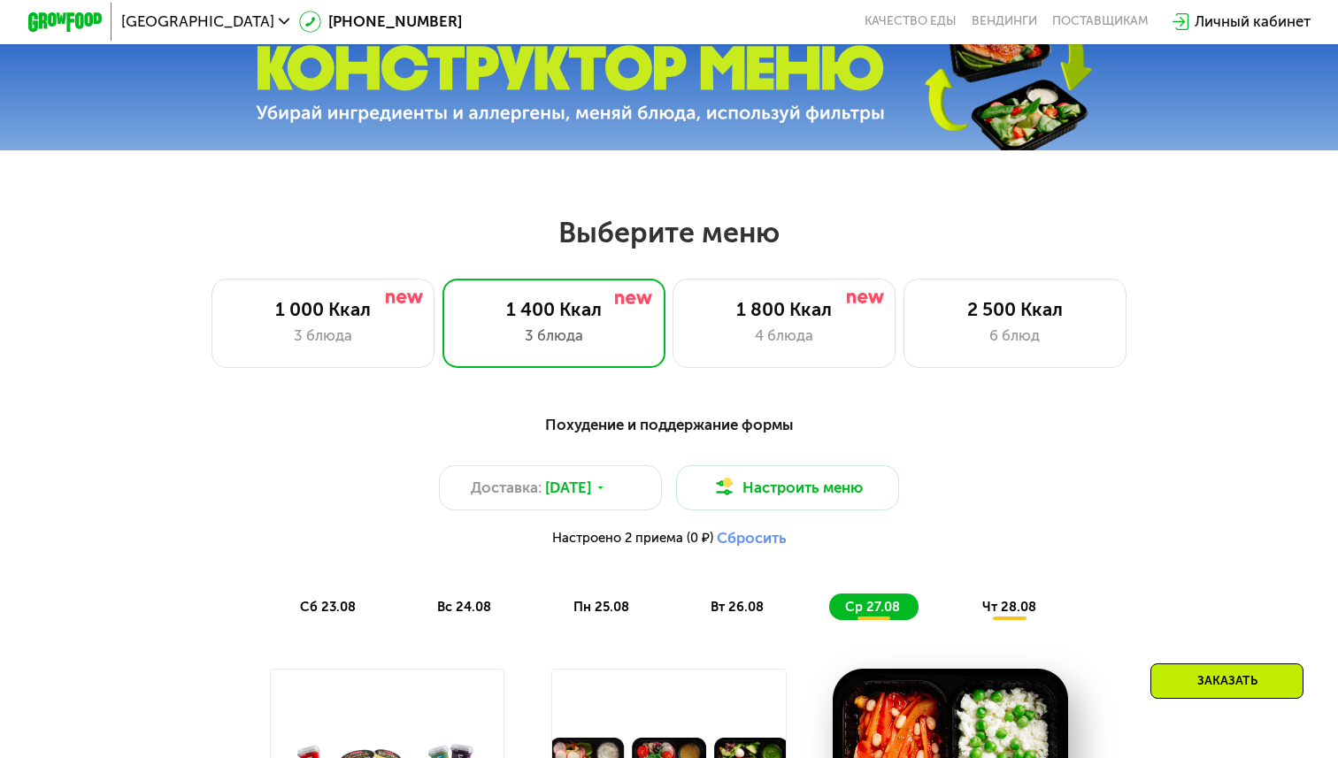
scroll to position [623, 0]
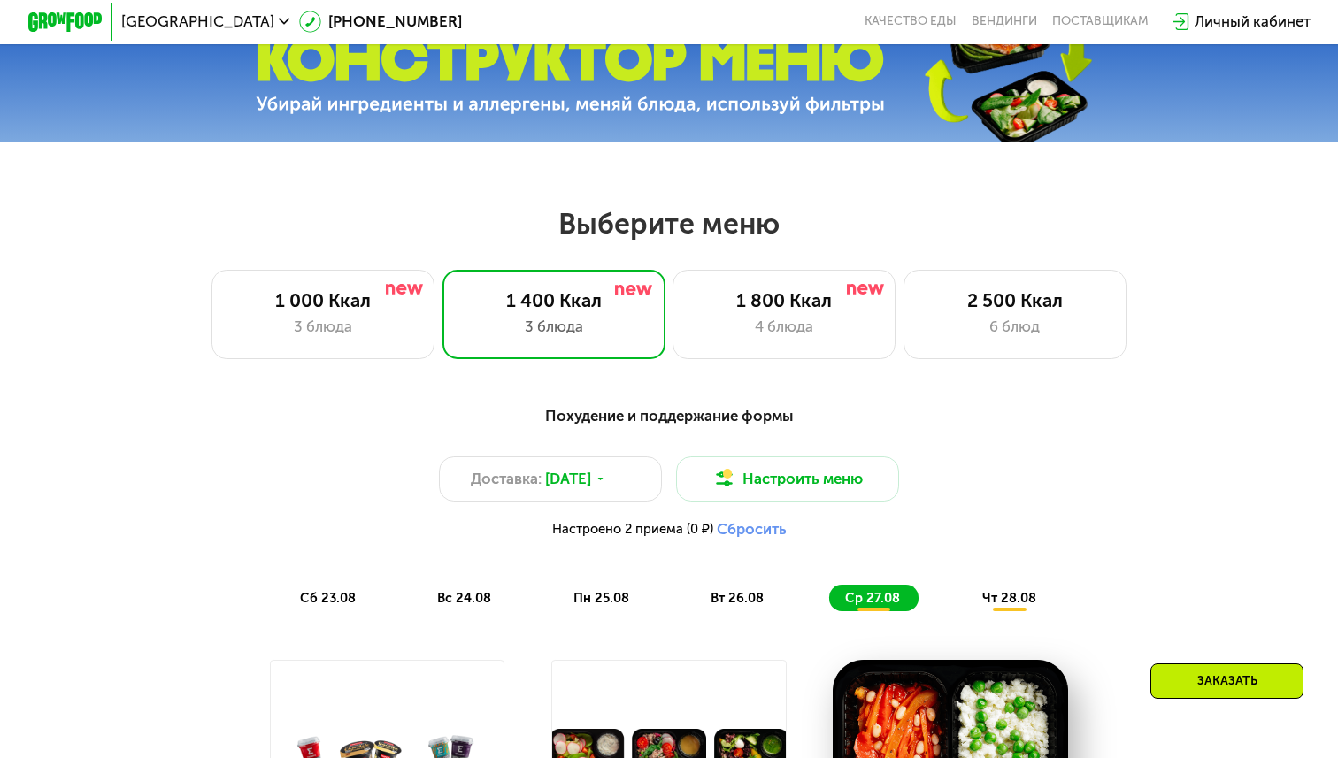
click at [693, 412] on div "Похудение и поддержание формы" at bounding box center [669, 415] width 1100 height 23
click at [610, 406] on div "Похудение и поддержание формы" at bounding box center [669, 415] width 1100 height 23
click at [639, 489] on div "Доставка: [DATE]" at bounding box center [550, 479] width 223 height 44
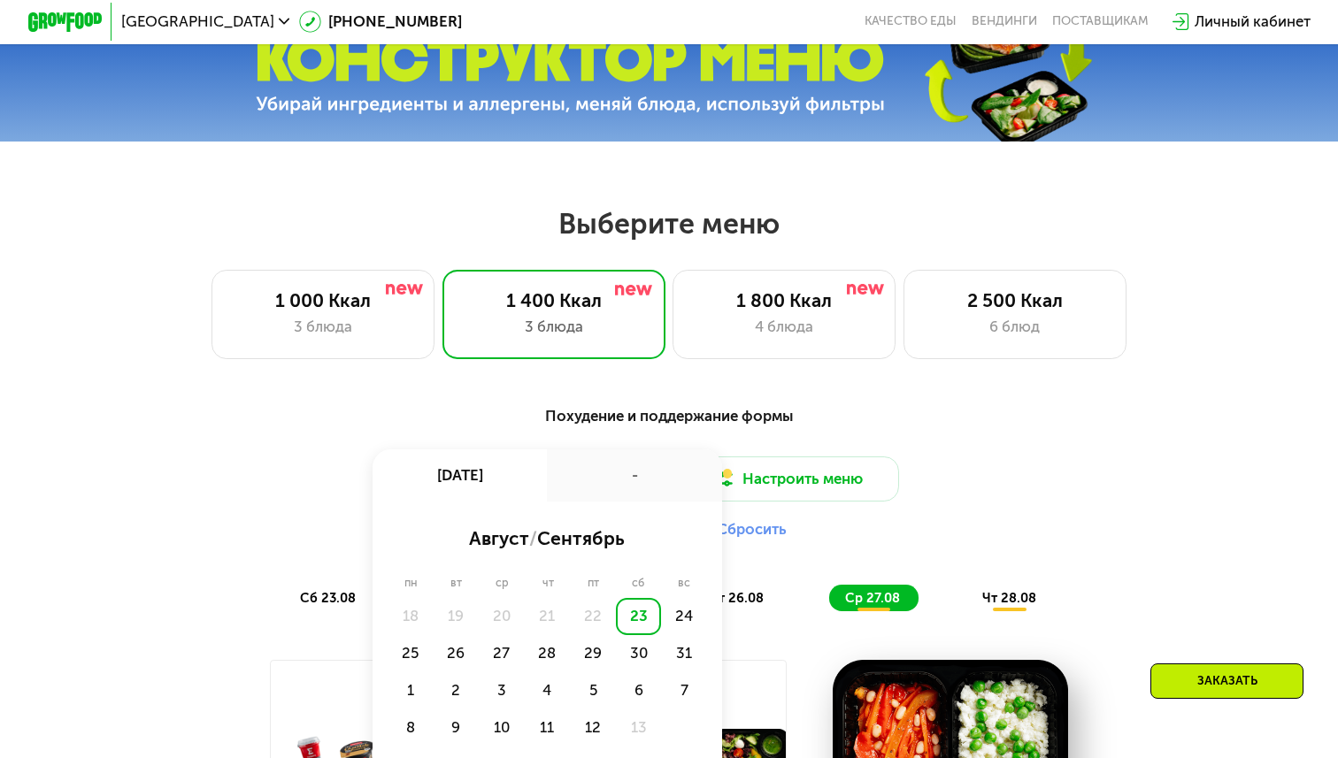
click at [638, 490] on div "-" at bounding box center [634, 476] width 174 height 52
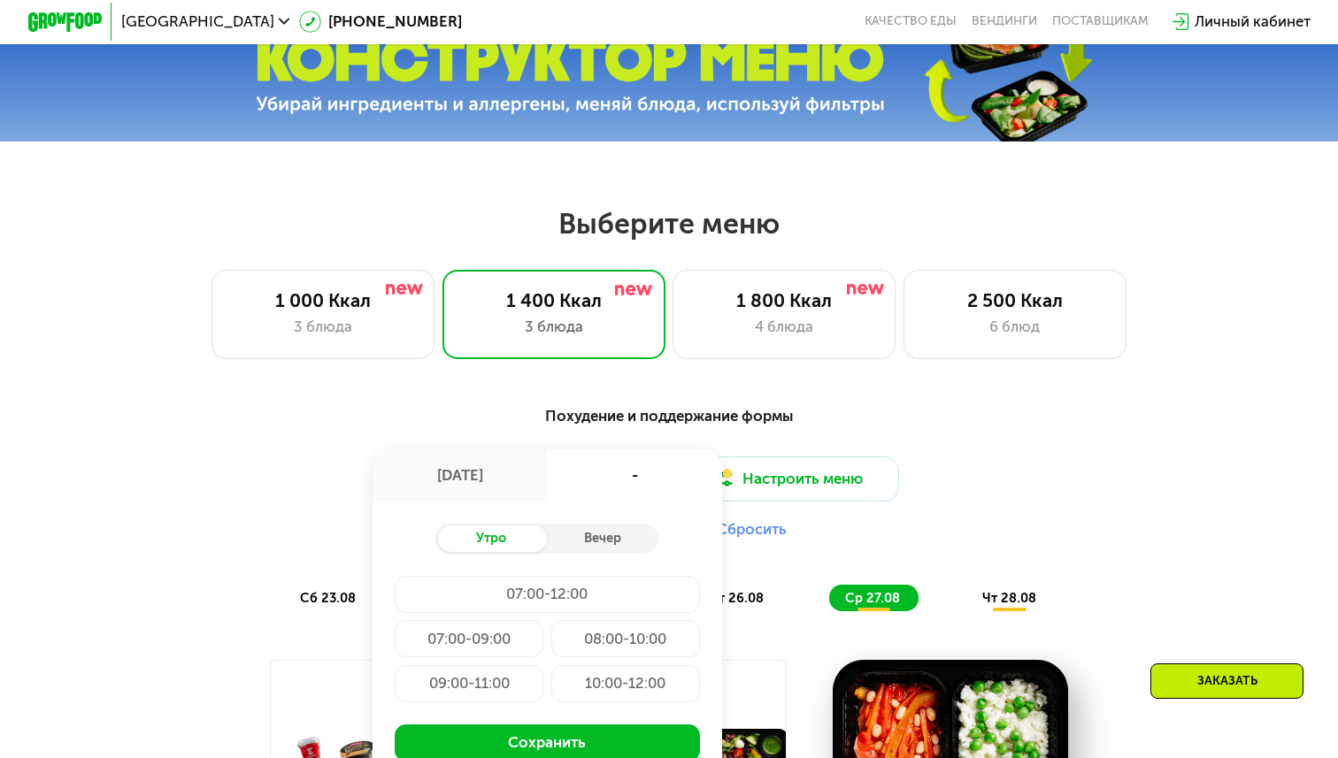
click at [658, 486] on div "-" at bounding box center [634, 476] width 174 height 52
click at [676, 484] on div "-" at bounding box center [634, 476] width 174 height 52
click at [360, 407] on div "Похудение и поддержание формы" at bounding box center [669, 415] width 1100 height 23
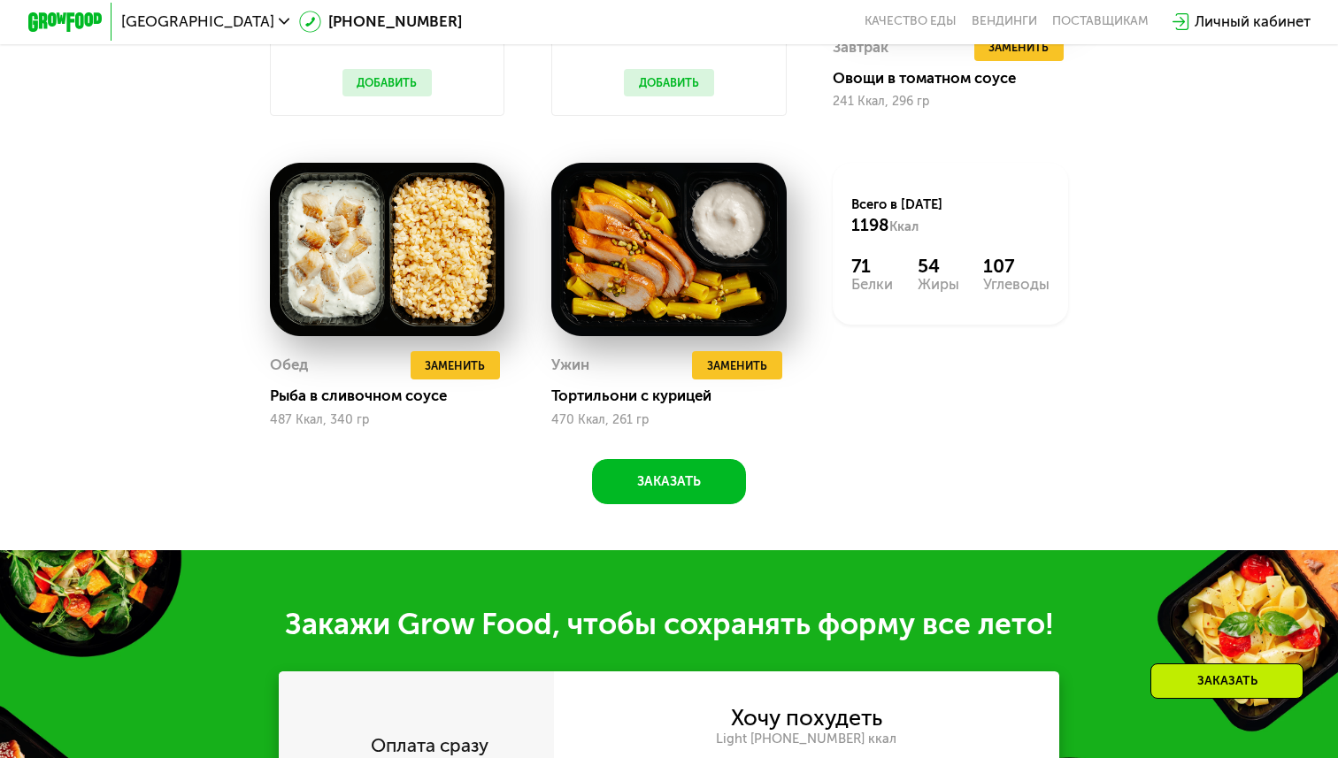
scroll to position [1448, 0]
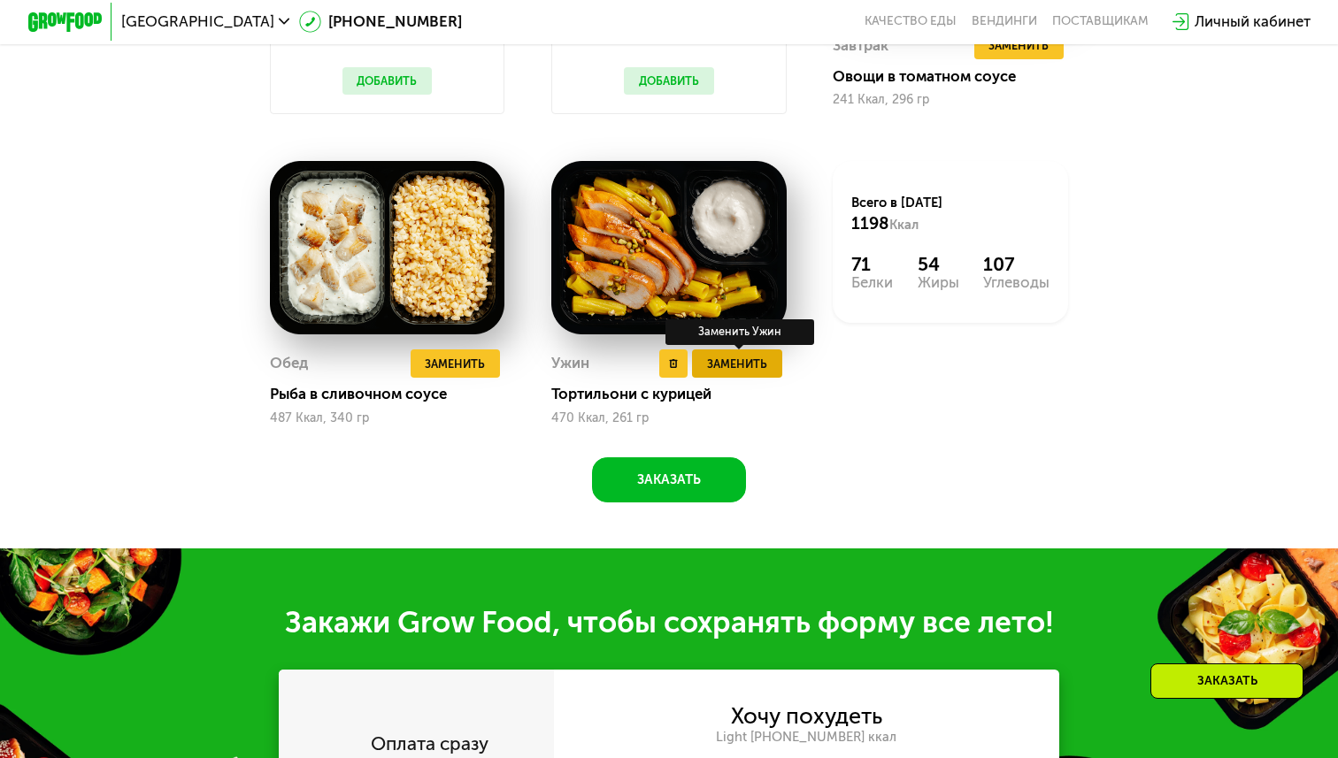
click at [715, 375] on button "Заменить" at bounding box center [737, 364] width 90 height 28
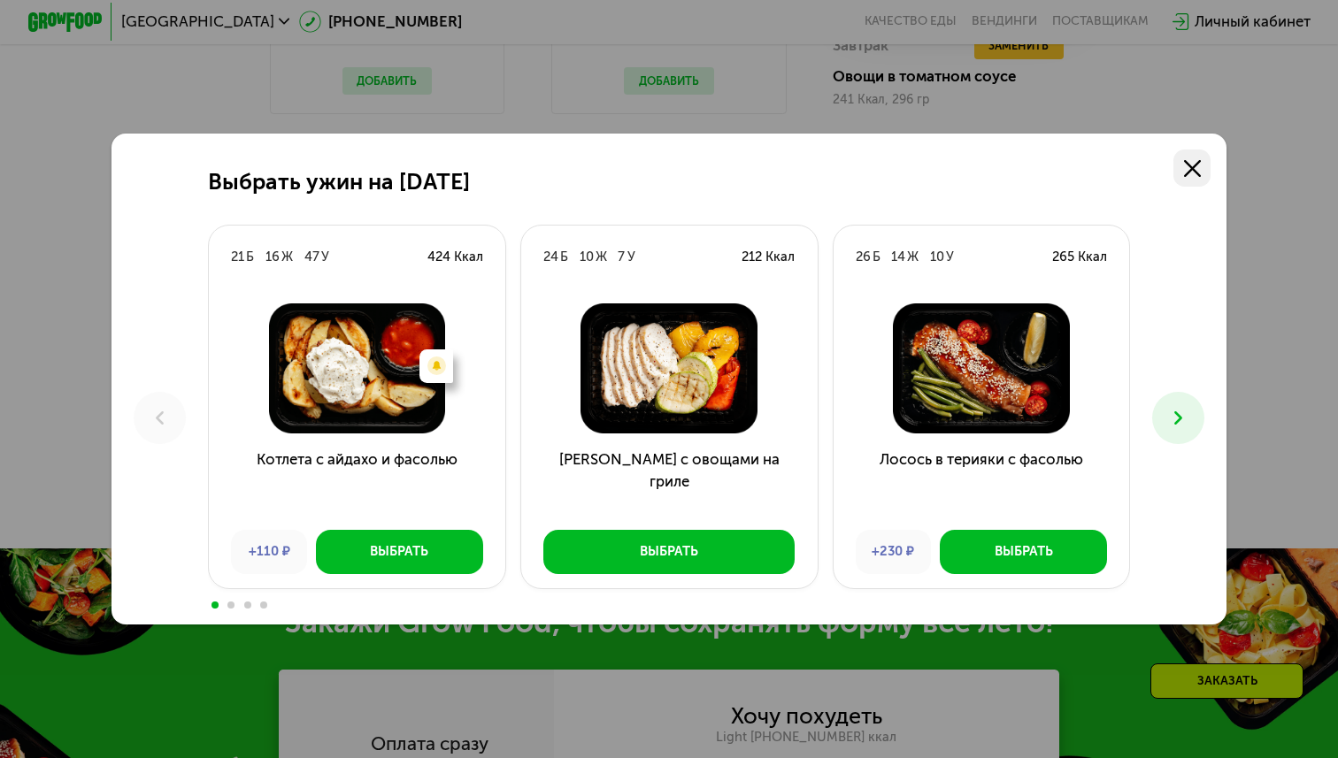
click at [1206, 164] on link at bounding box center [1191, 168] width 37 height 37
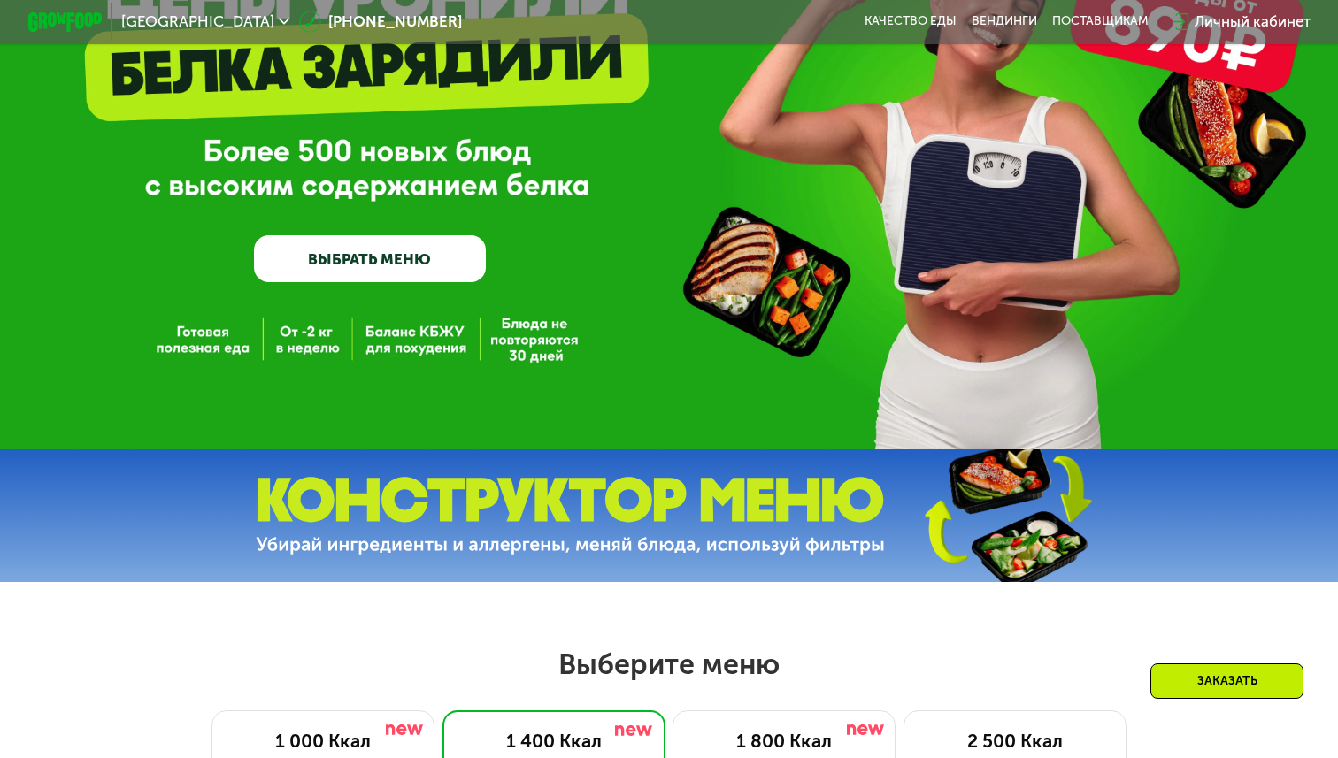
scroll to position [0, 0]
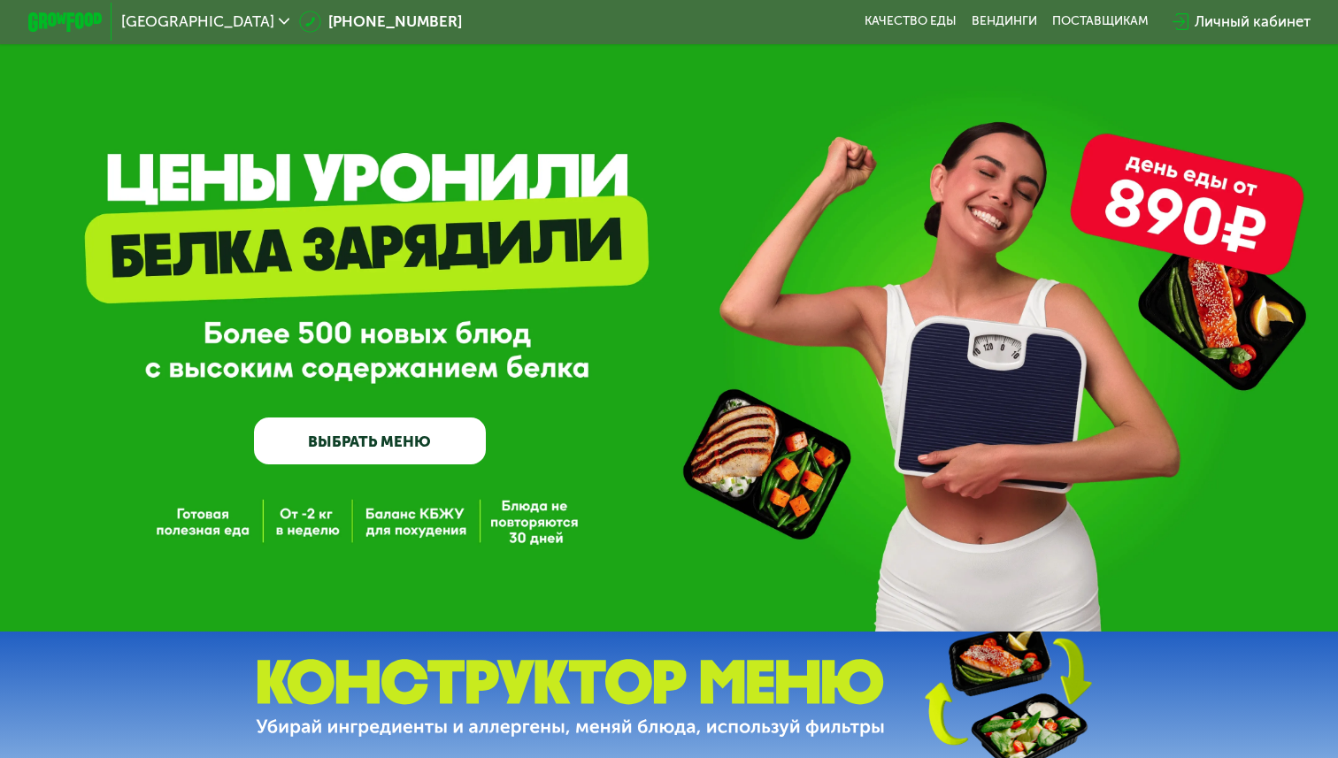
click at [368, 435] on link "ВЫБРАТЬ МЕНЮ" at bounding box center [369, 441] width 231 height 46
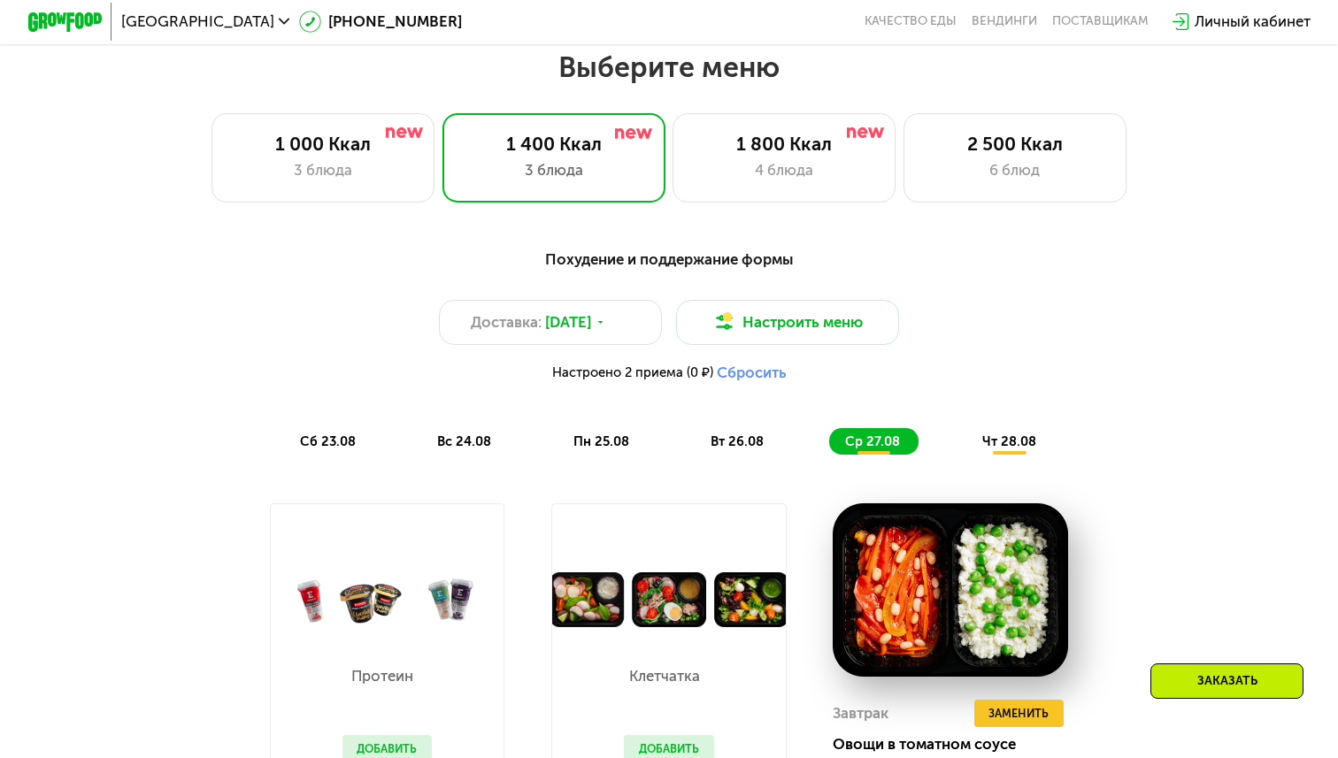
scroll to position [785, 0]
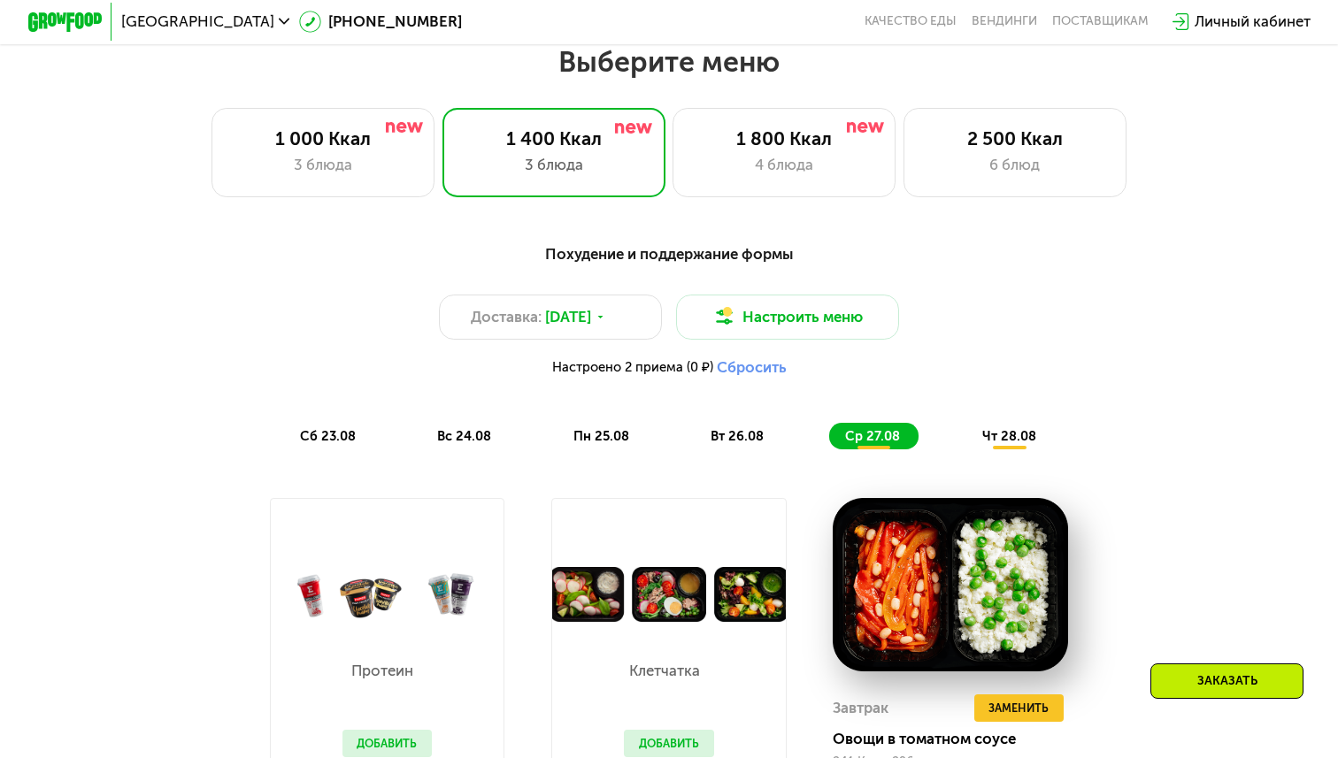
click at [612, 256] on div "Похудение и поддержание формы" at bounding box center [669, 253] width 1100 height 23
click at [753, 166] on div "4 блюда" at bounding box center [784, 165] width 184 height 22
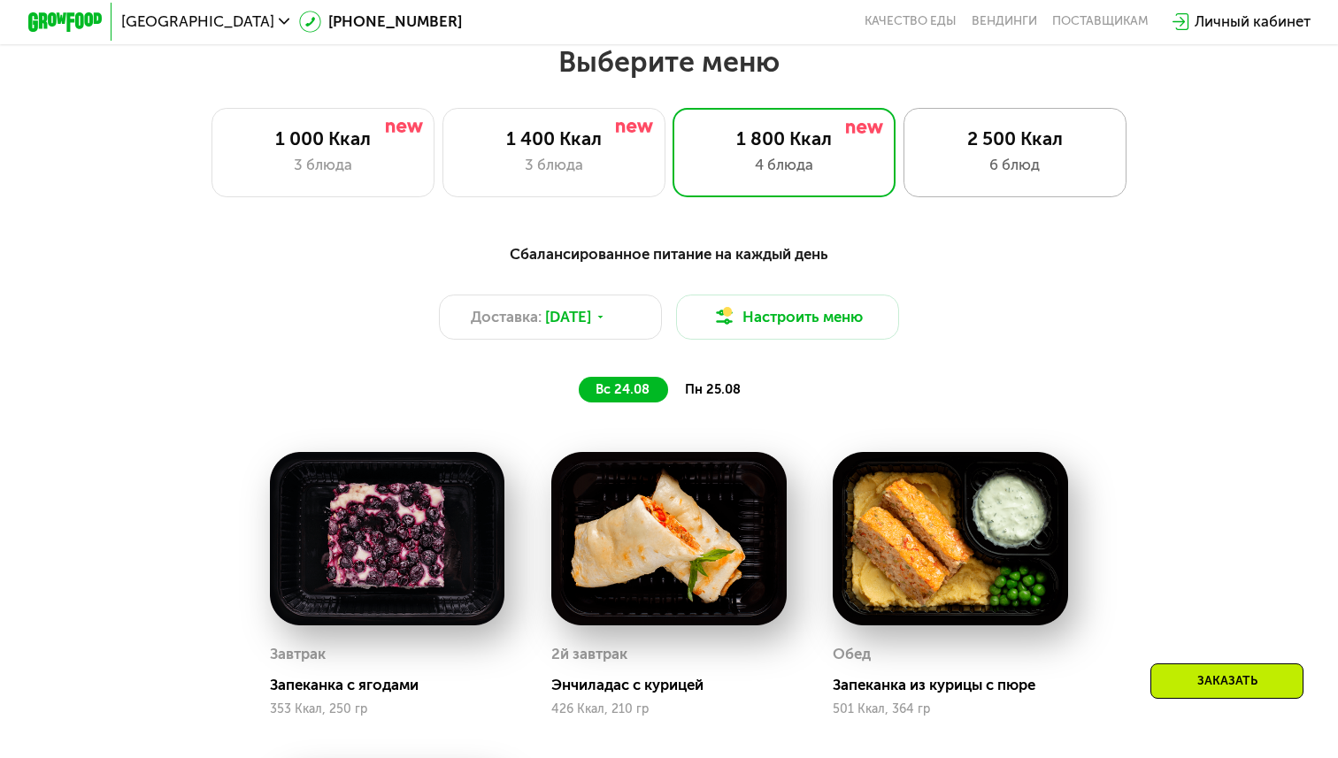
click at [965, 165] on div "6 блюд" at bounding box center [1015, 165] width 184 height 22
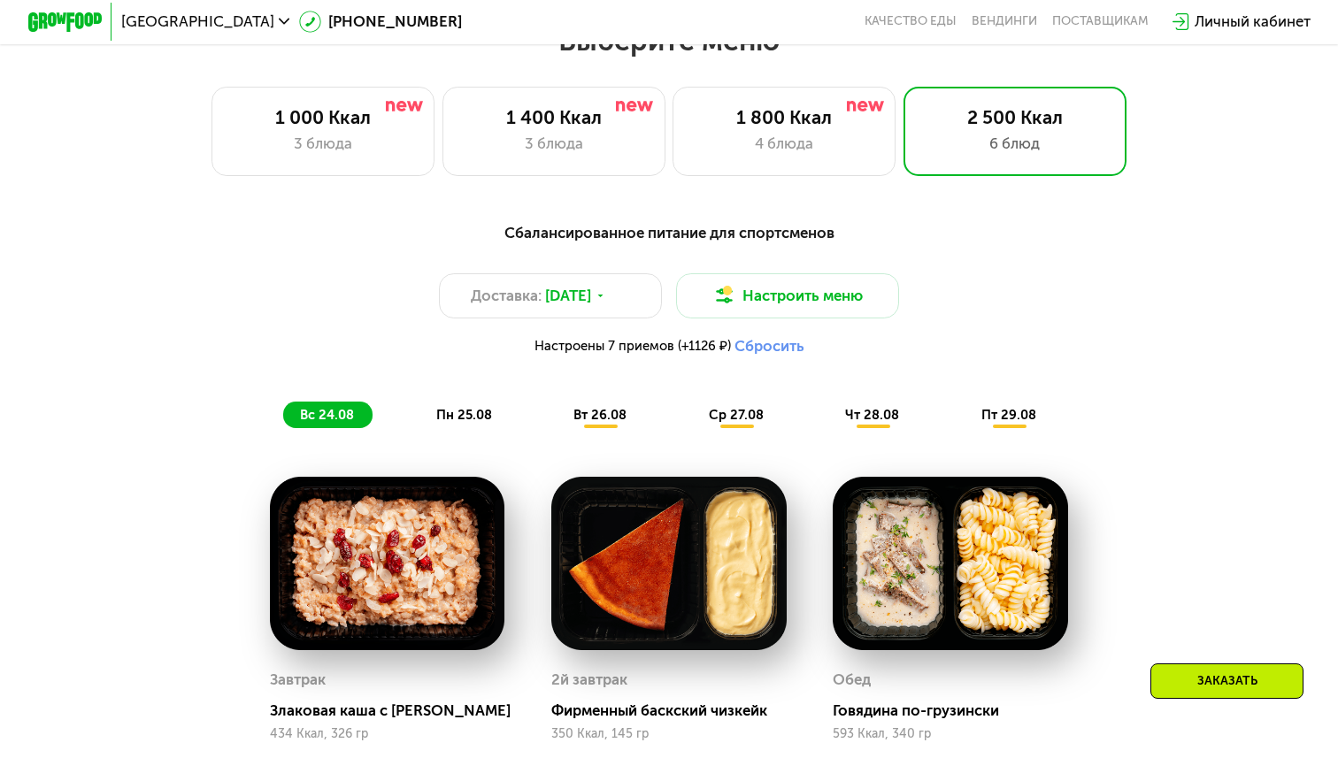
scroll to position [790, 0]
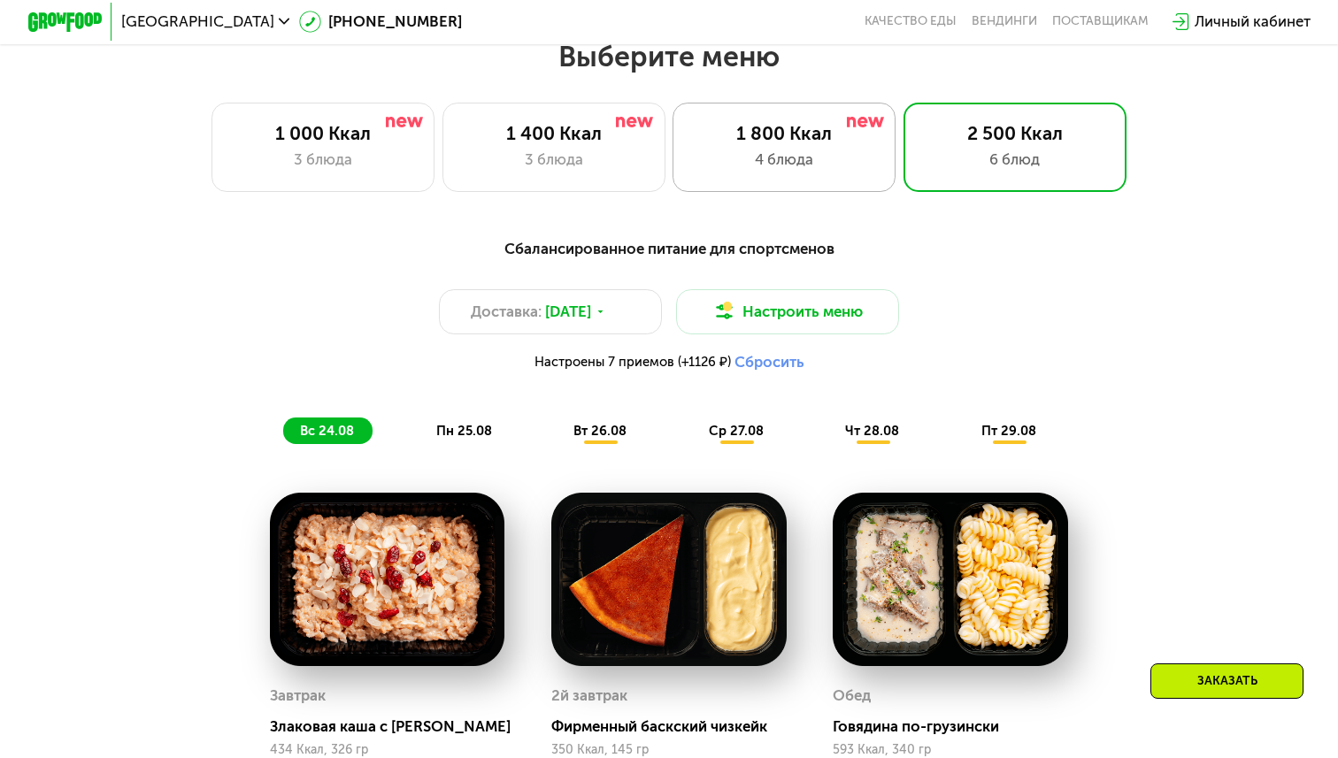
click at [740, 166] on div "4 блюда" at bounding box center [784, 160] width 184 height 22
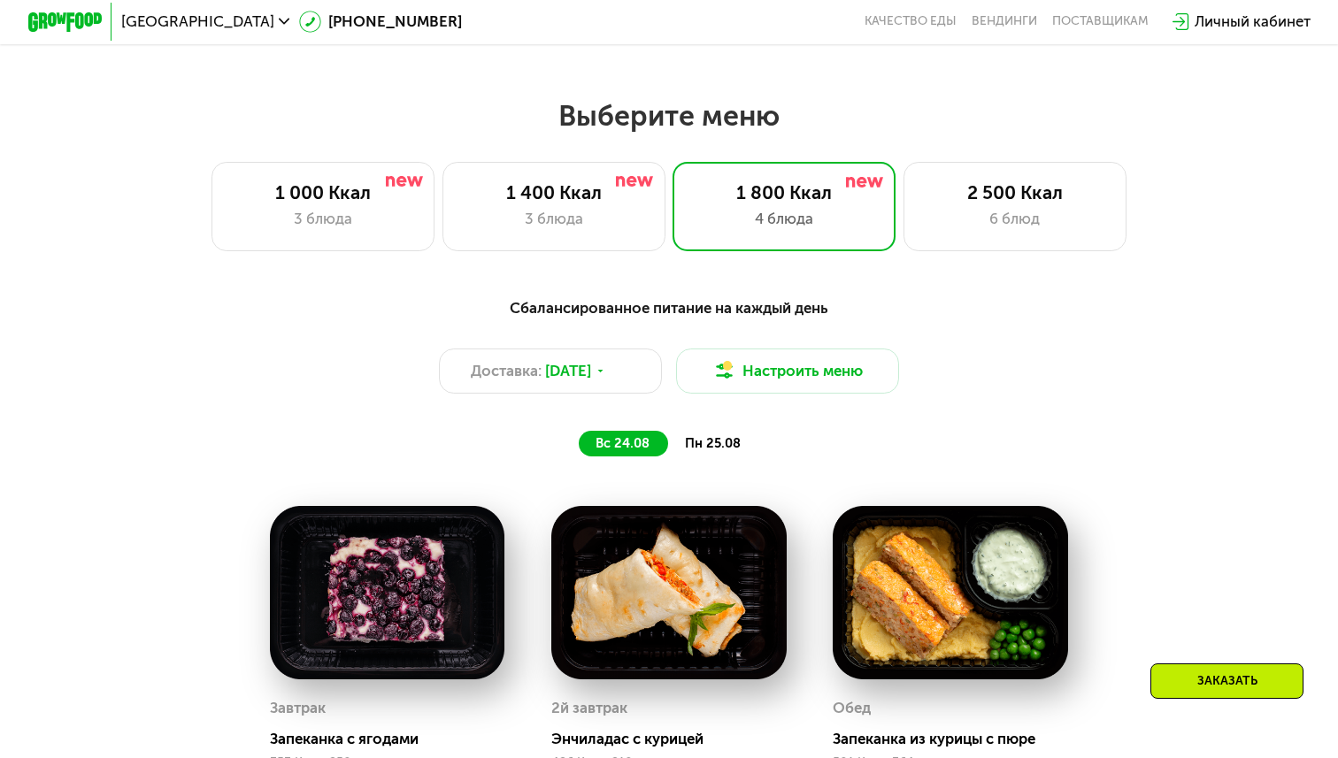
scroll to position [729, 0]
